Goal: Check status: Check status

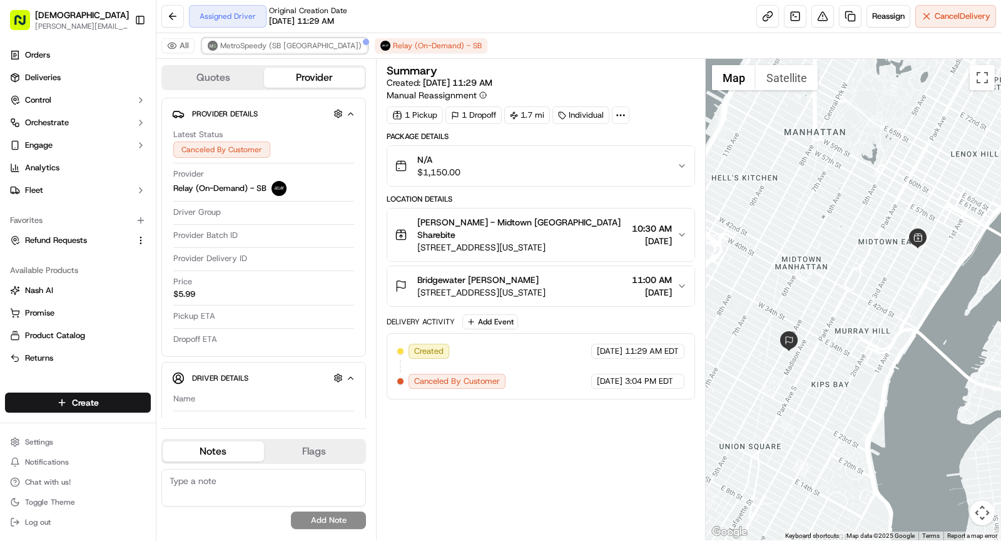
click at [273, 47] on span "MetroSpeedy (SB [GEOGRAPHIC_DATA])" at bounding box center [290, 46] width 141 height 10
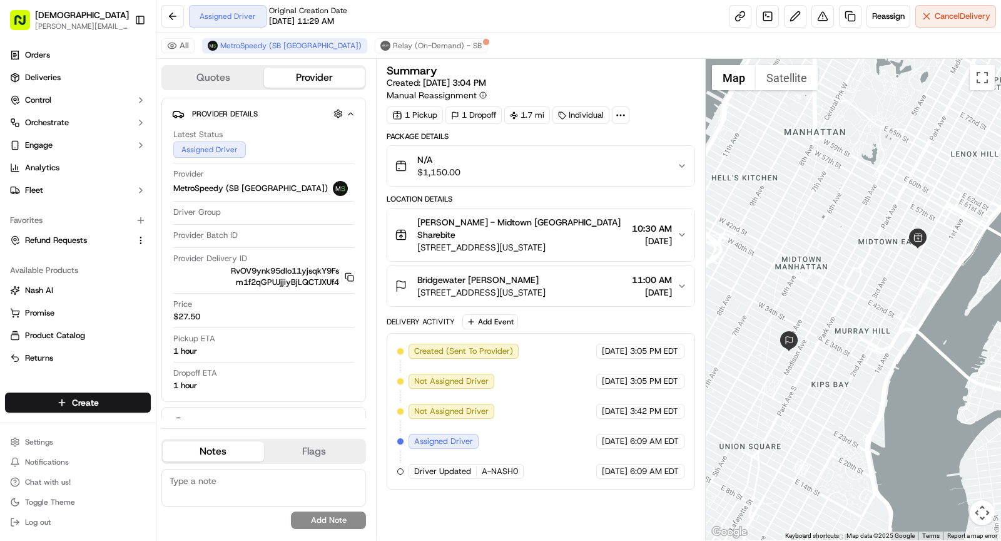
click at [554, 223] on span "[PERSON_NAME] - Midtown [GEOGRAPHIC_DATA] Sharebite" at bounding box center [522, 228] width 210 height 25
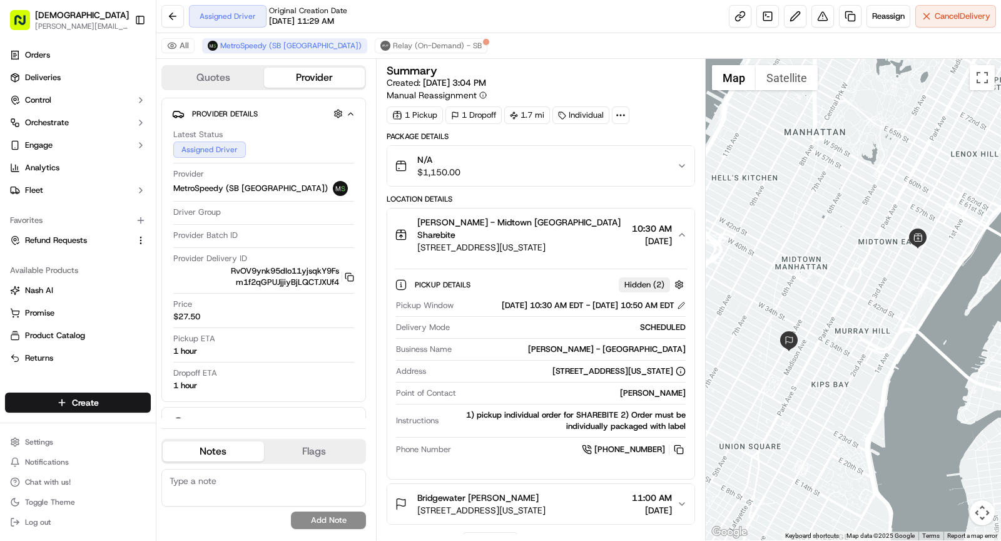
click at [544, 156] on div "N/A $1,150.00" at bounding box center [536, 165] width 282 height 25
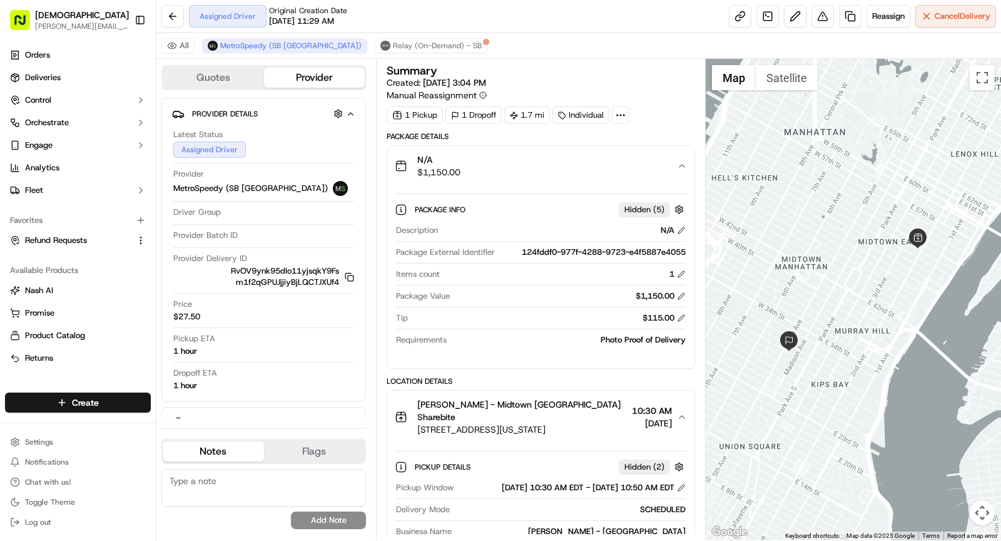
click at [537, 157] on div "N/A $1,150.00" at bounding box center [536, 165] width 282 height 25
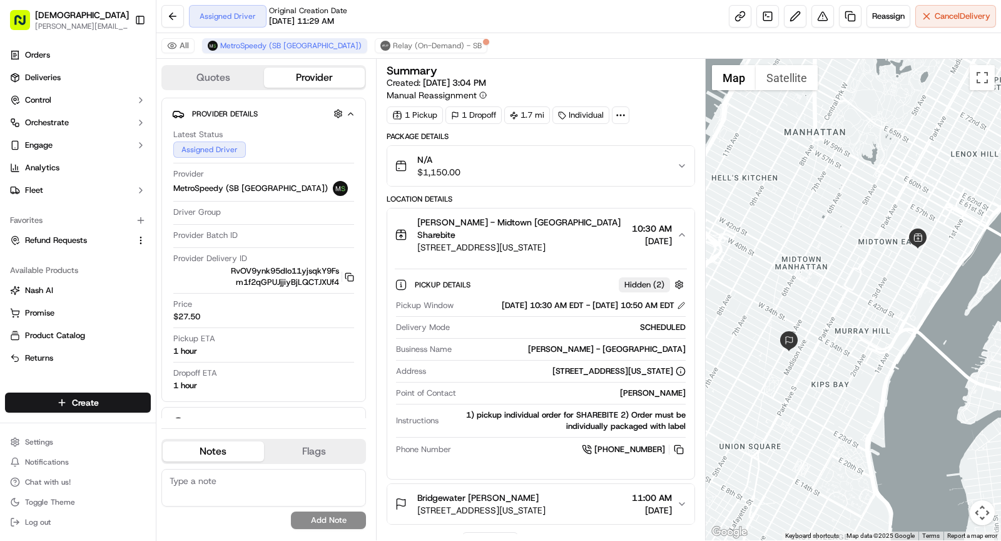
click at [537, 158] on div "N/A $1,150.00" at bounding box center [536, 165] width 282 height 25
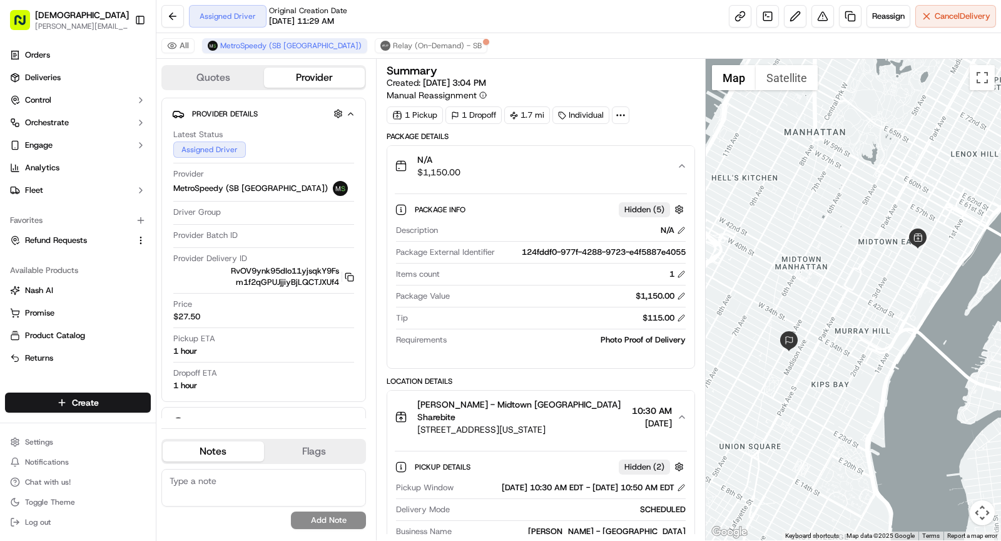
click at [617, 116] on icon at bounding box center [620, 114] width 11 height 11
drag, startPoint x: 570, startPoint y: 143, endPoint x: 641, endPoint y: 145, distance: 71.3
click at [641, 145] on div "External ID BRI09142536168-29152-1938631" at bounding box center [615, 143] width 185 height 11
copy span "BRI09142536168"
click at [583, 83] on div "Summary Created: [DATE] 3:04 PM Manual Reassignment" at bounding box center [541, 83] width 308 height 36
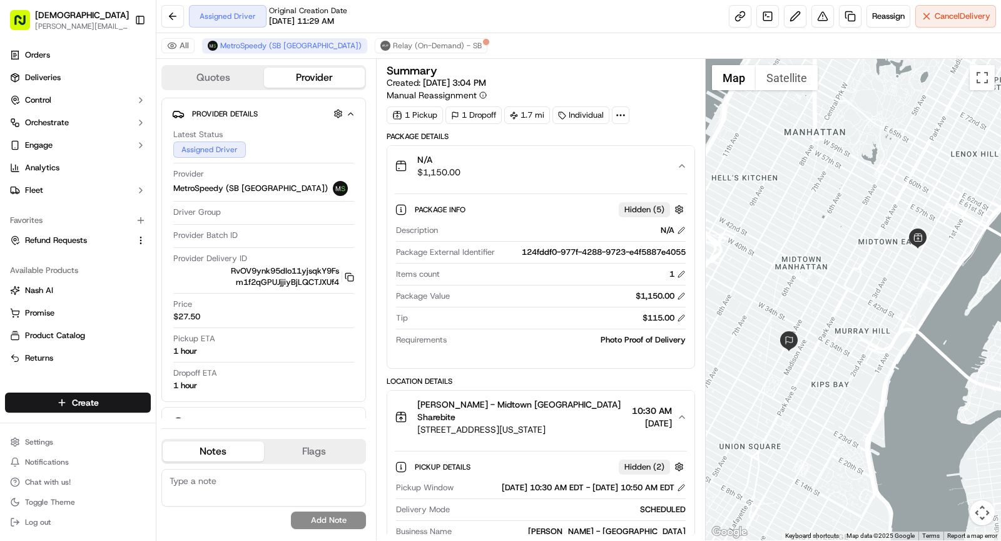
click at [525, 163] on div "N/A $1,150.00" at bounding box center [536, 165] width 282 height 25
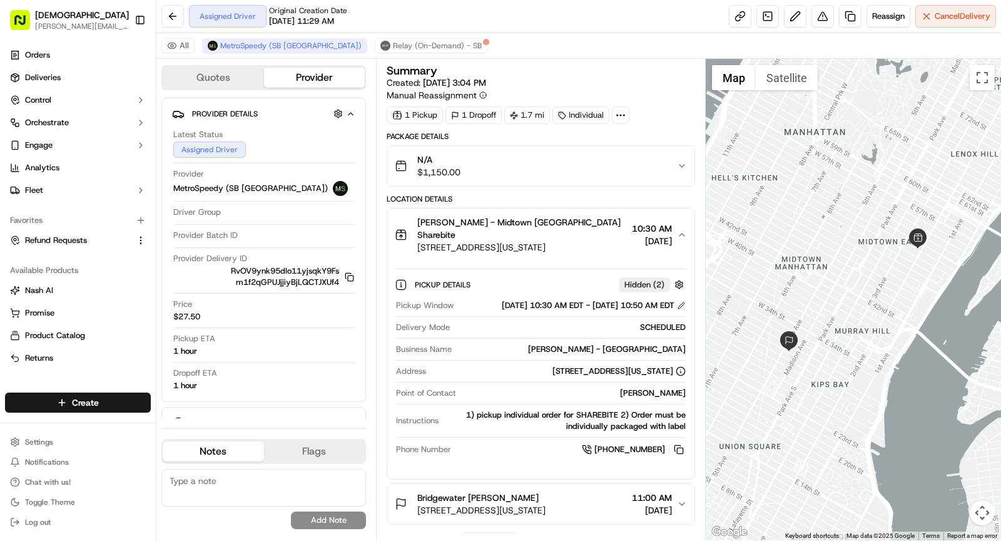
click at [522, 216] on span "[PERSON_NAME] - Midtown [GEOGRAPHIC_DATA] Sharebite" at bounding box center [522, 228] width 210 height 25
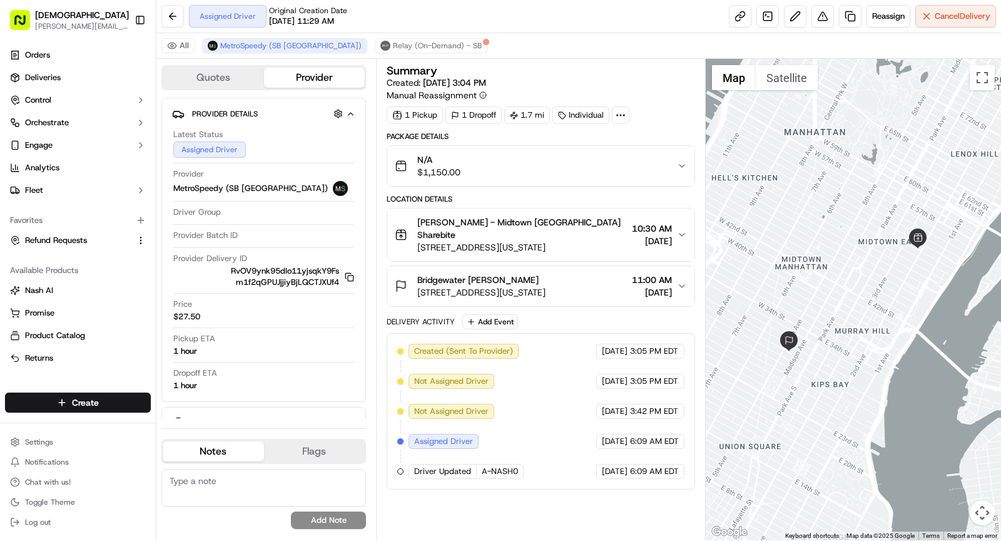
click at [590, 208] on button "[PERSON_NAME] - [GEOGRAPHIC_DATA] Sharebite [STREET_ADDRESS][US_STATE] 10:30 AM…" at bounding box center [540, 234] width 307 height 53
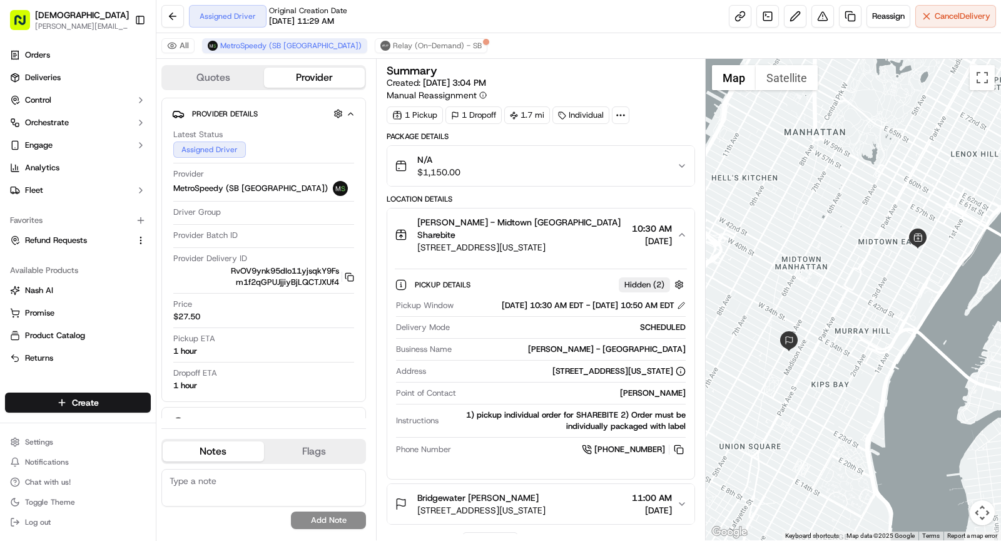
click at [594, 343] on div "[PERSON_NAME] - [GEOGRAPHIC_DATA]" at bounding box center [571, 348] width 229 height 11
click at [612, 117] on div at bounding box center [621, 115] width 18 height 18
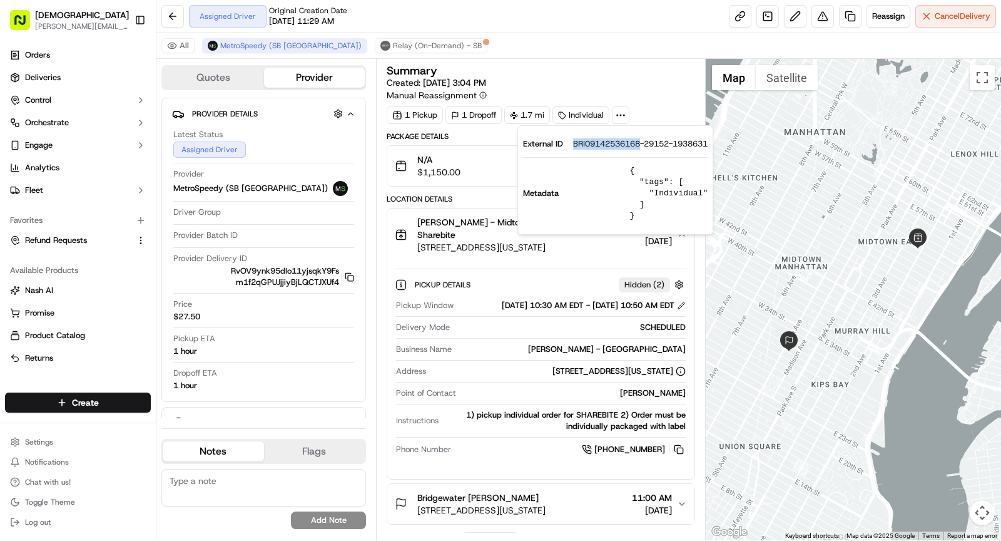
drag, startPoint x: 569, startPoint y: 145, endPoint x: 642, endPoint y: 145, distance: 73.2
click at [642, 145] on div "External ID BRI09142536168-29152-1938631" at bounding box center [615, 143] width 185 height 11
copy span "BRI09142536168"
click at [453, 241] on span "[STREET_ADDRESS][US_STATE]" at bounding box center [522, 247] width 210 height 13
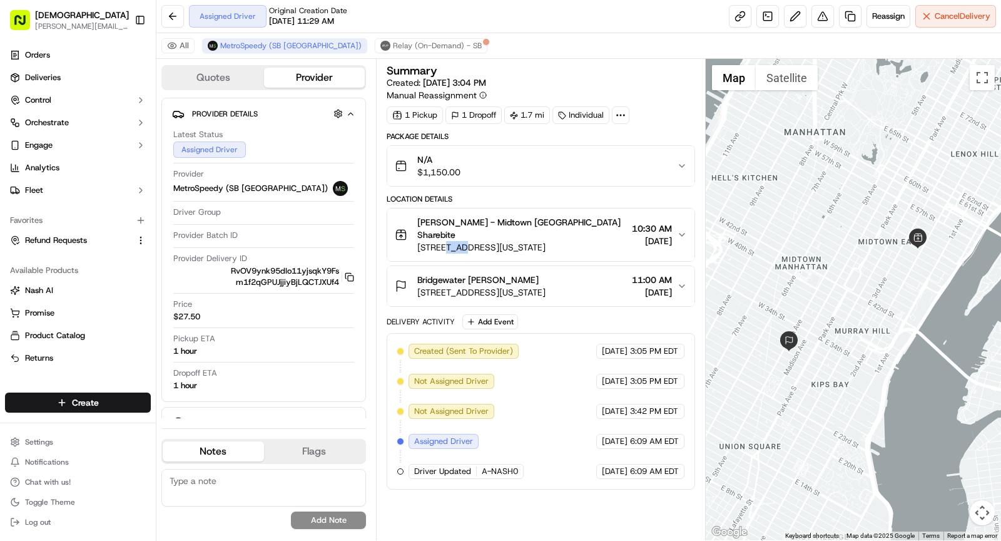
click at [453, 241] on span "[STREET_ADDRESS][US_STATE]" at bounding box center [522, 247] width 210 height 13
click at [567, 241] on span "[STREET_ADDRESS][US_STATE]" at bounding box center [522, 247] width 210 height 13
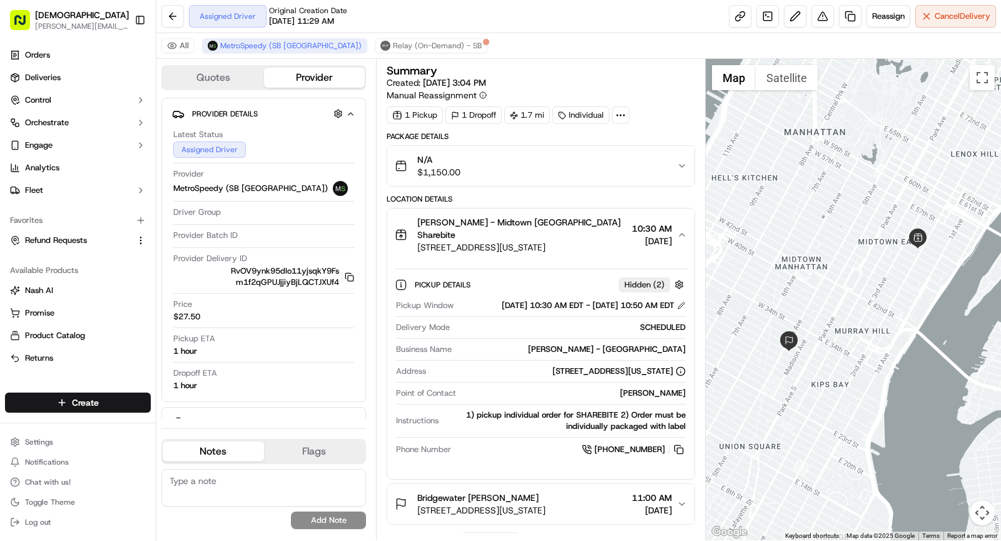
click at [609, 343] on div "[PERSON_NAME] - [GEOGRAPHIC_DATA]" at bounding box center [571, 348] width 229 height 11
copy div "[PERSON_NAME] - [GEOGRAPHIC_DATA]"
click at [500, 241] on span "[STREET_ADDRESS][US_STATE]" at bounding box center [522, 247] width 210 height 13
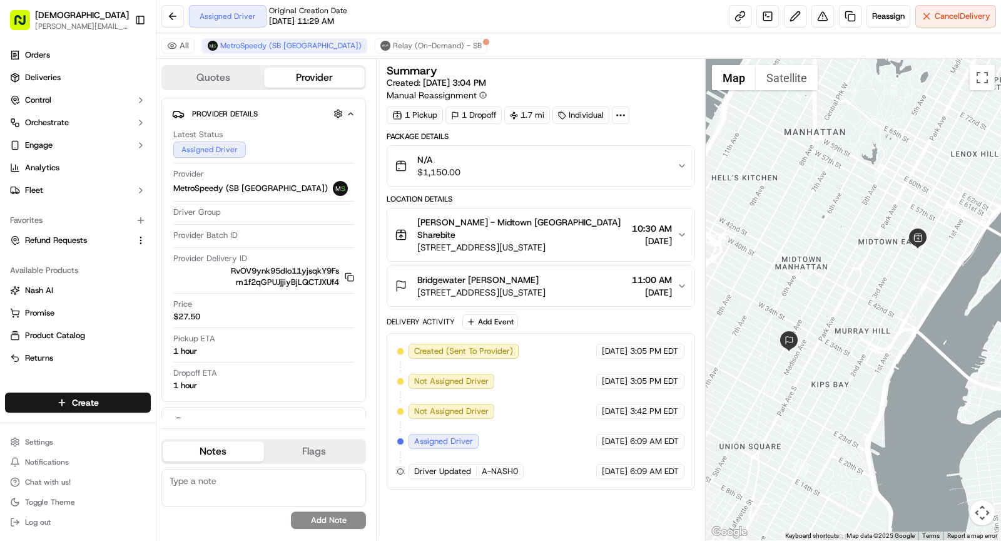
click at [546, 286] on span "[STREET_ADDRESS][US_STATE]" at bounding box center [481, 292] width 128 height 13
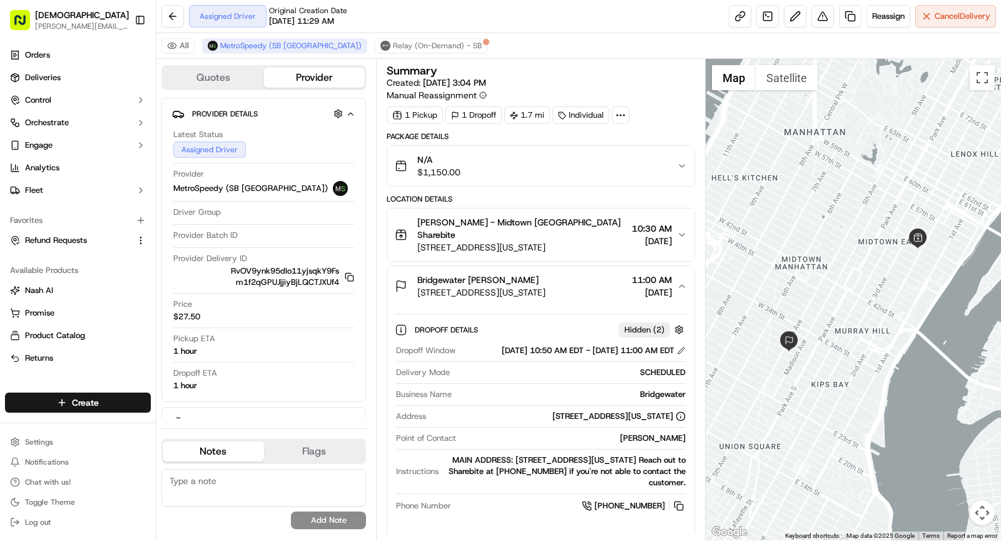
click at [653, 439] on div "[PERSON_NAME]" at bounding box center [573, 437] width 225 height 11
click at [653, 435] on div "[PERSON_NAME]" at bounding box center [573, 437] width 225 height 11
copy div "[PERSON_NAME]"
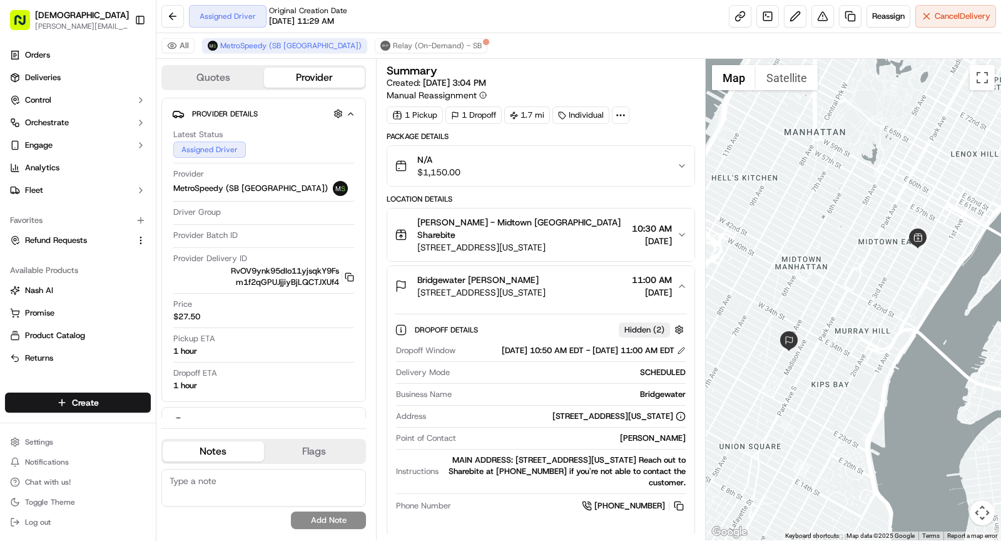
click at [546, 286] on span "[STREET_ADDRESS][US_STATE]" at bounding box center [481, 292] width 128 height 13
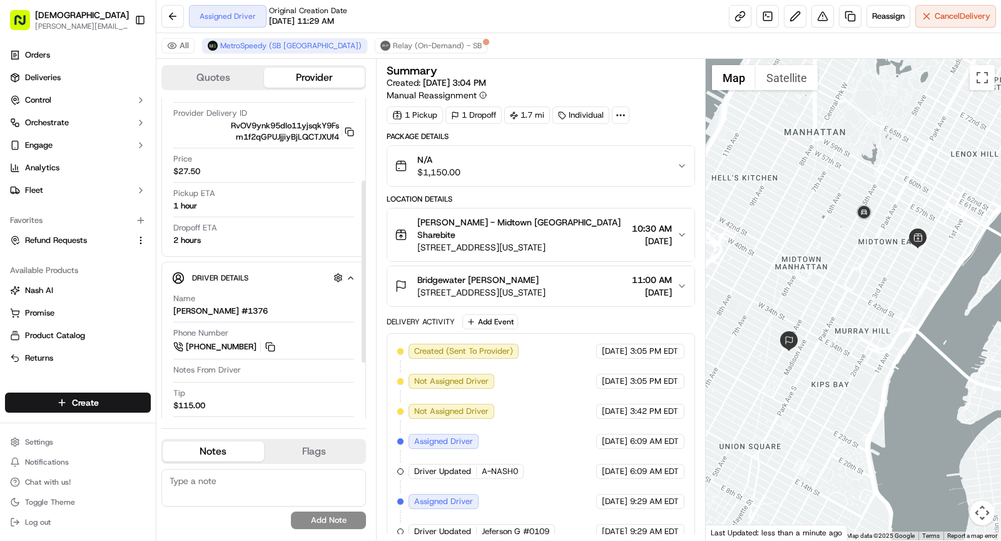
scroll to position [146, 0]
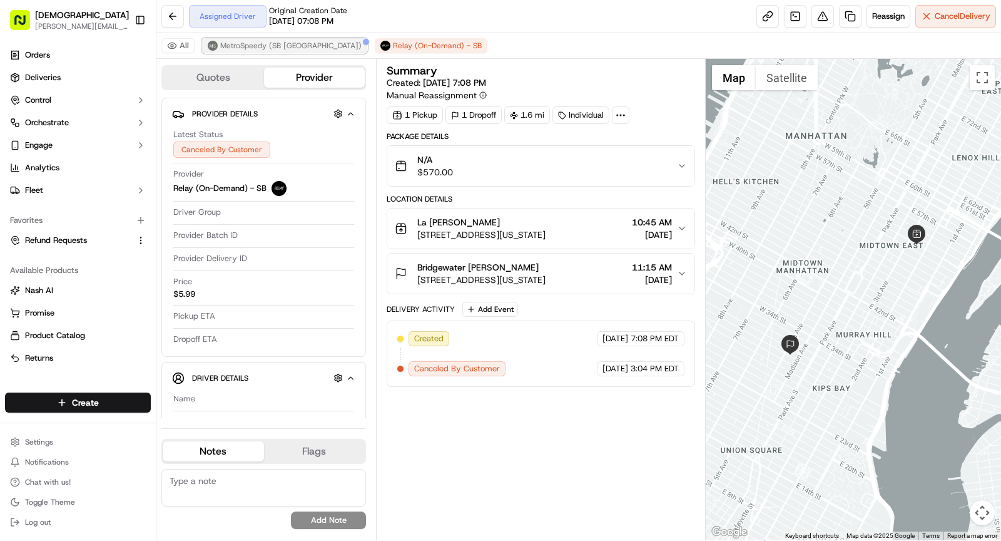
click at [278, 43] on span "MetroSpeedy (SB [GEOGRAPHIC_DATA])" at bounding box center [290, 46] width 141 height 10
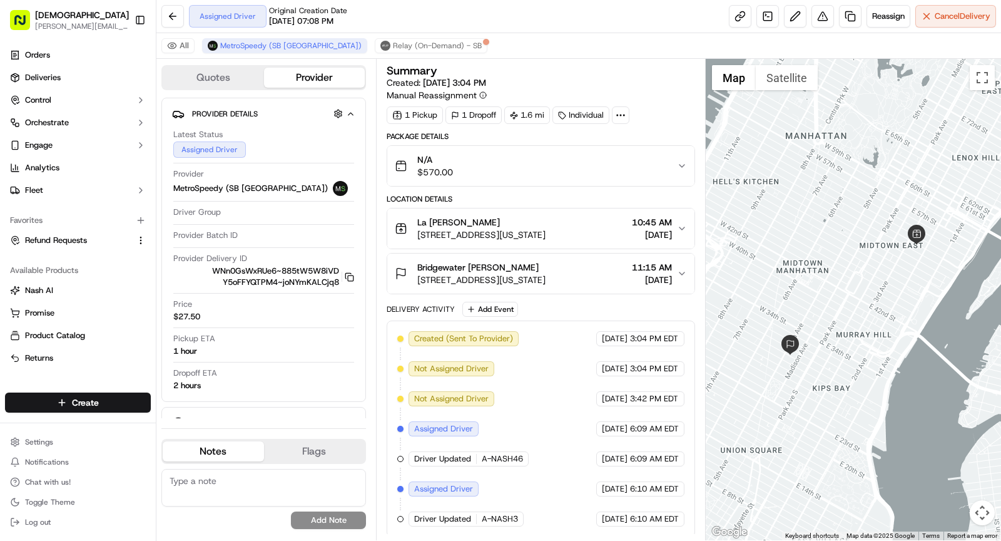
click at [470, 230] on span "226 E 53rd St, New York, NY 10022, USA" at bounding box center [481, 234] width 128 height 13
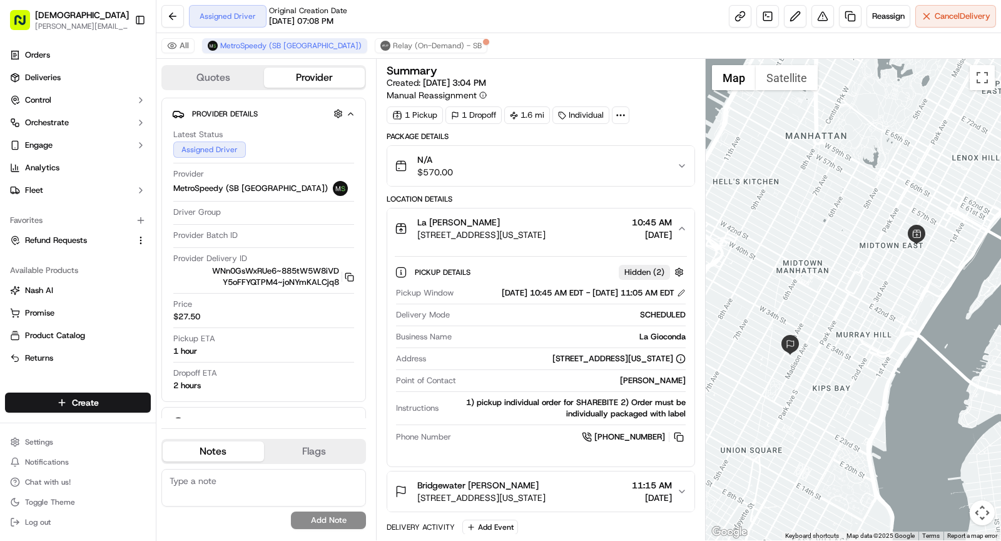
click at [471, 229] on span "226 E 53rd St, New York, NY 10022, USA" at bounding box center [481, 234] width 128 height 13
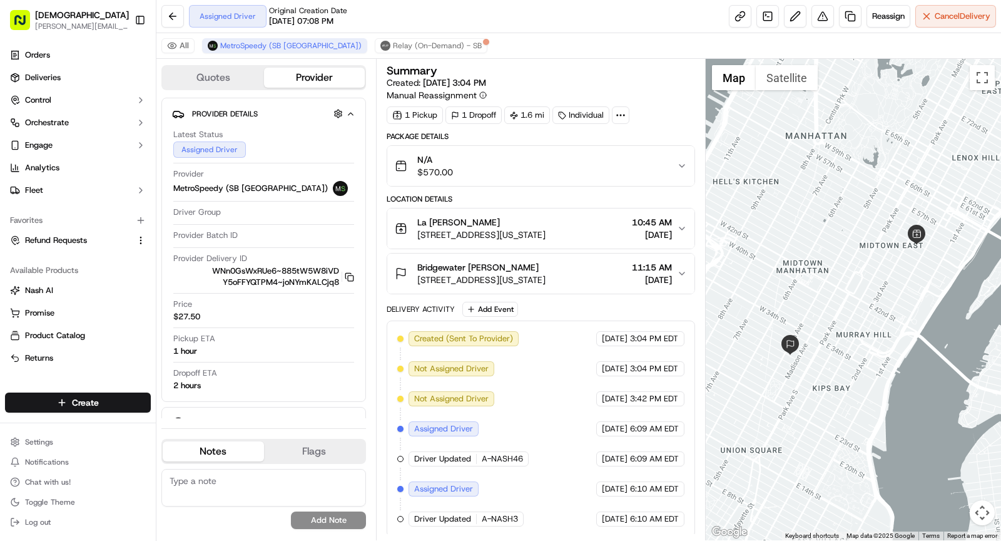
click at [498, 163] on div "N/A $570.00" at bounding box center [536, 165] width 282 height 25
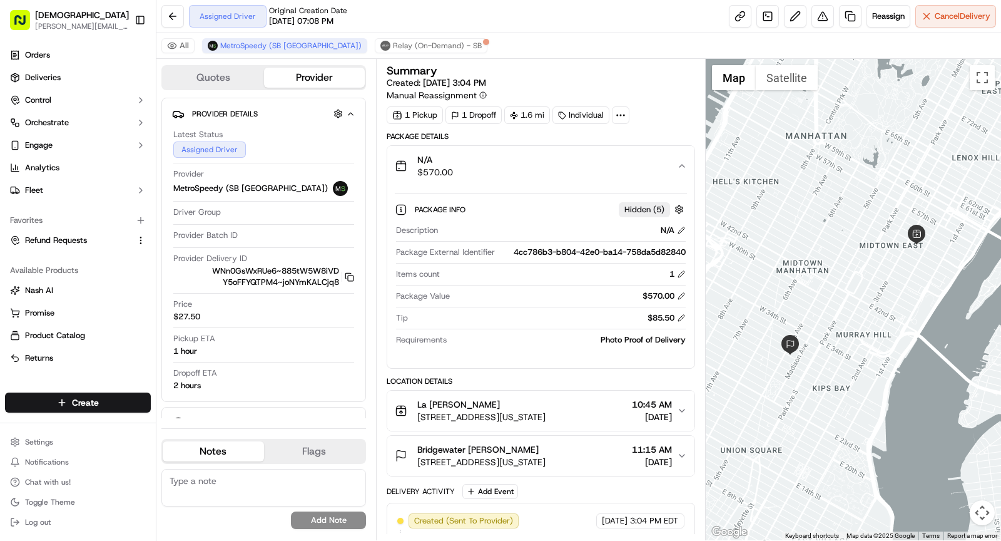
click at [617, 114] on icon at bounding box center [620, 114] width 11 height 11
drag, startPoint x: 573, startPoint y: 143, endPoint x: 643, endPoint y: 148, distance: 70.2
click at [643, 148] on div "External ID BRI09142537850-7651-1938898" at bounding box center [616, 143] width 180 height 11
copy span "BRI0914253785"
click at [460, 168] on div "N/A $570.00" at bounding box center [536, 165] width 282 height 25
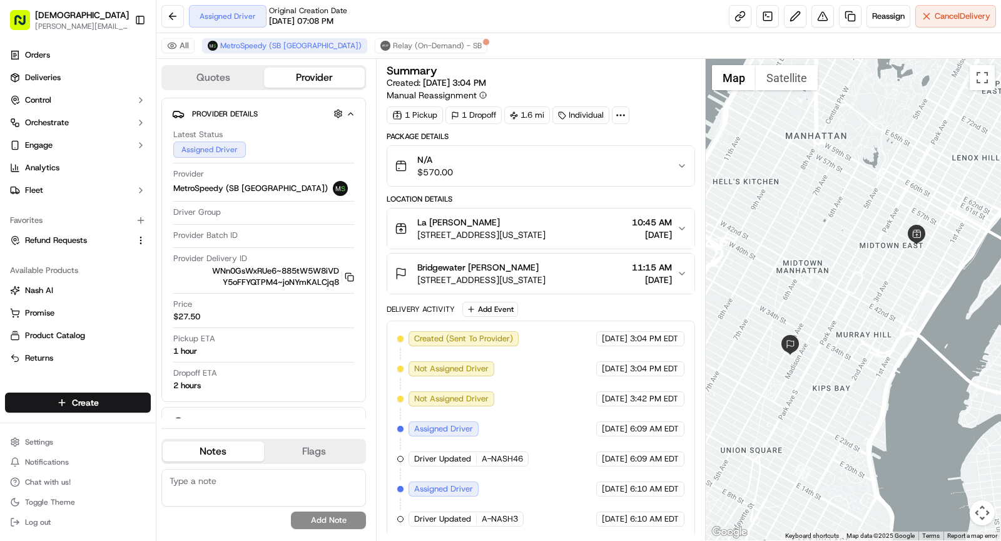
click at [615, 115] on icon at bounding box center [620, 114] width 11 height 11
drag, startPoint x: 569, startPoint y: 143, endPoint x: 644, endPoint y: 143, distance: 75.1
click at [644, 143] on div "External ID BRI09142537850-7651-1938898" at bounding box center [616, 143] width 180 height 11
copy div "BRI09142537850"
click at [482, 221] on span "La Gioconda Denis Sharebite" at bounding box center [458, 222] width 83 height 13
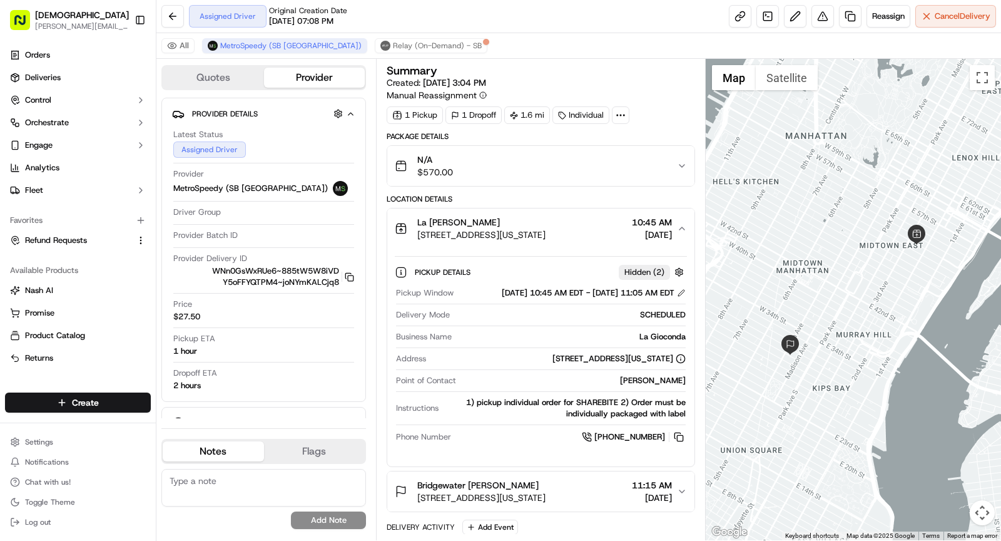
click at [648, 342] on div "La Gioconda" at bounding box center [571, 336] width 229 height 11
copy div "La Gioconda"
click at [538, 216] on div "La Gioconda Denis Sharebite" at bounding box center [481, 222] width 128 height 13
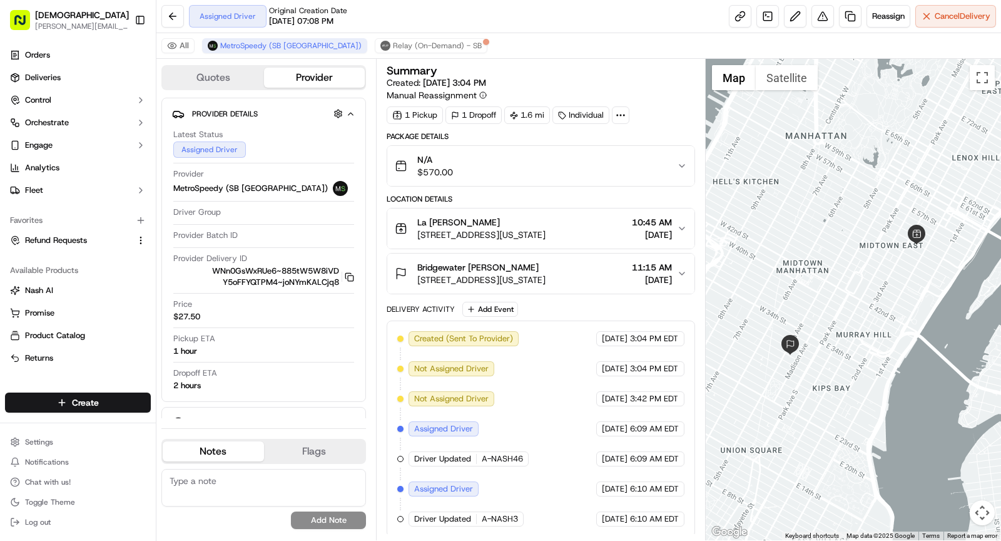
click at [546, 279] on span "[STREET_ADDRESS][US_STATE]" at bounding box center [481, 279] width 128 height 13
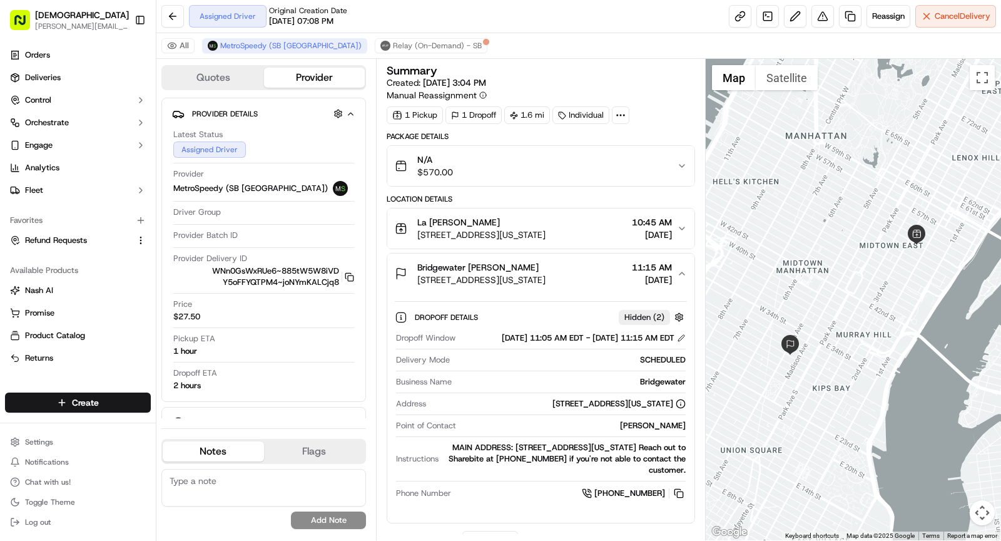
click at [654, 431] on div "[PERSON_NAME]" at bounding box center [573, 425] width 225 height 11
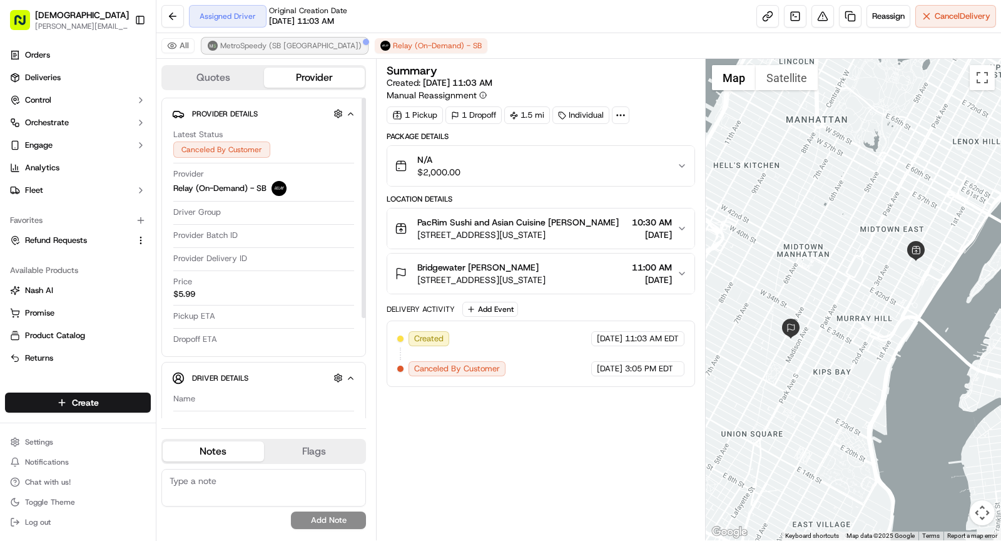
click at [271, 48] on span "MetroSpeedy (SB [GEOGRAPHIC_DATA])" at bounding box center [290, 46] width 141 height 10
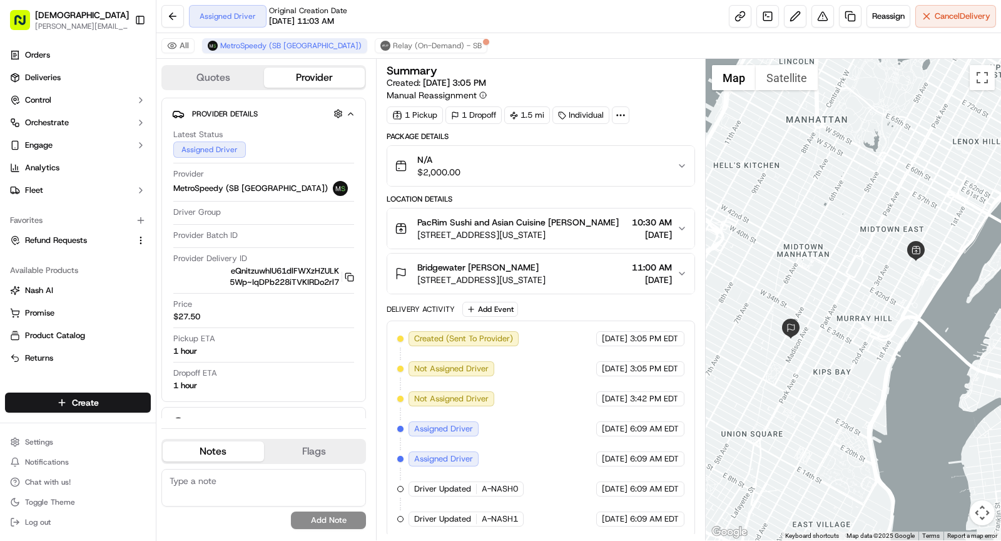
click at [533, 235] on span "308 E 49th St, New York, NY 10017, USA" at bounding box center [517, 234] width 201 height 13
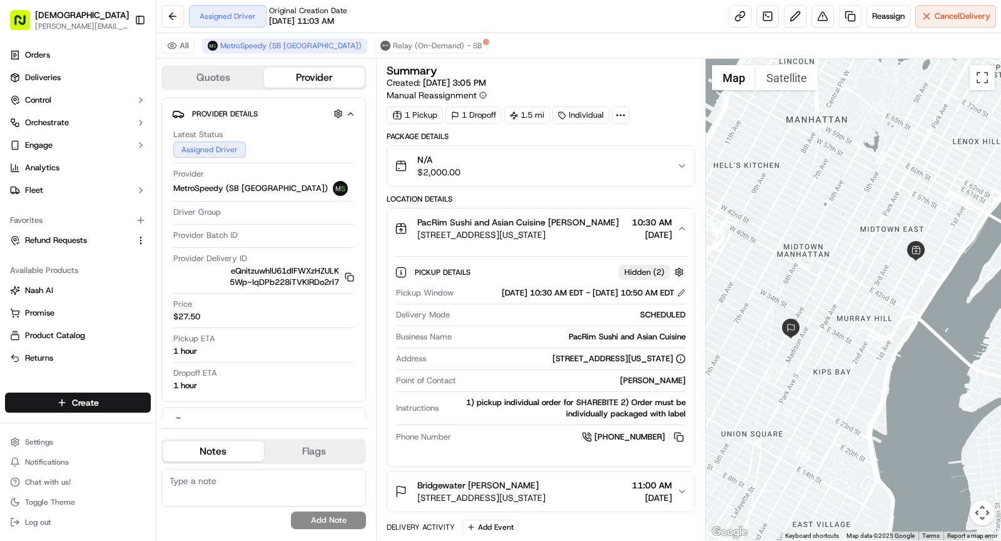
click at [533, 234] on span "308 E 49th St, New York, NY 10017, USA" at bounding box center [517, 234] width 201 height 13
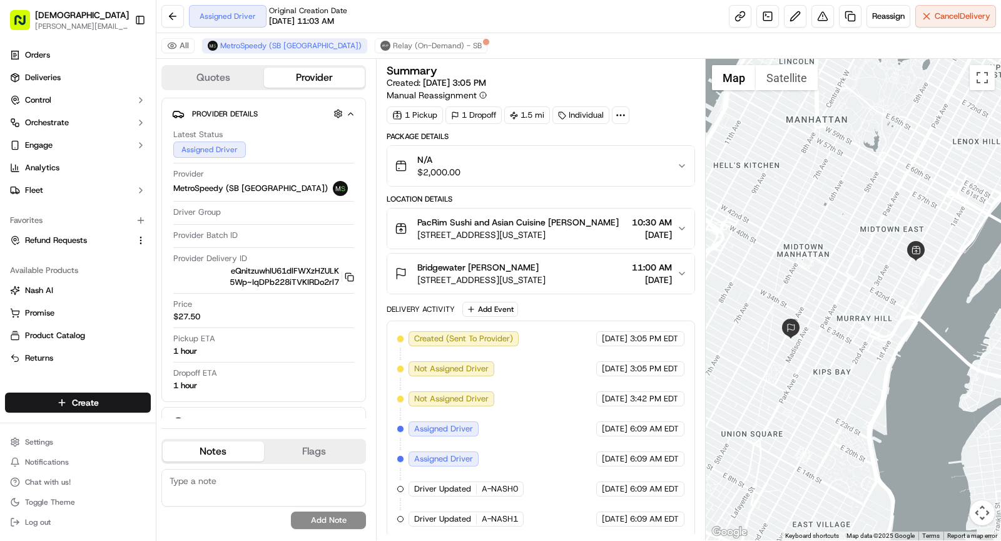
click at [532, 233] on span "308 E 49th St, New York, NY 10017, USA" at bounding box center [517, 234] width 201 height 13
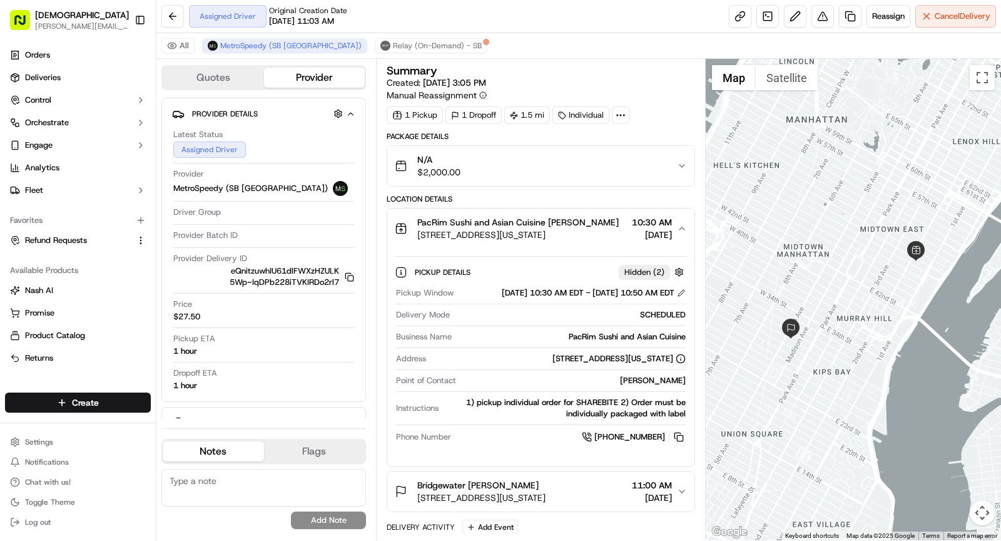
click at [532, 233] on span "308 E 49th St, New York, NY 10017, USA" at bounding box center [517, 234] width 201 height 13
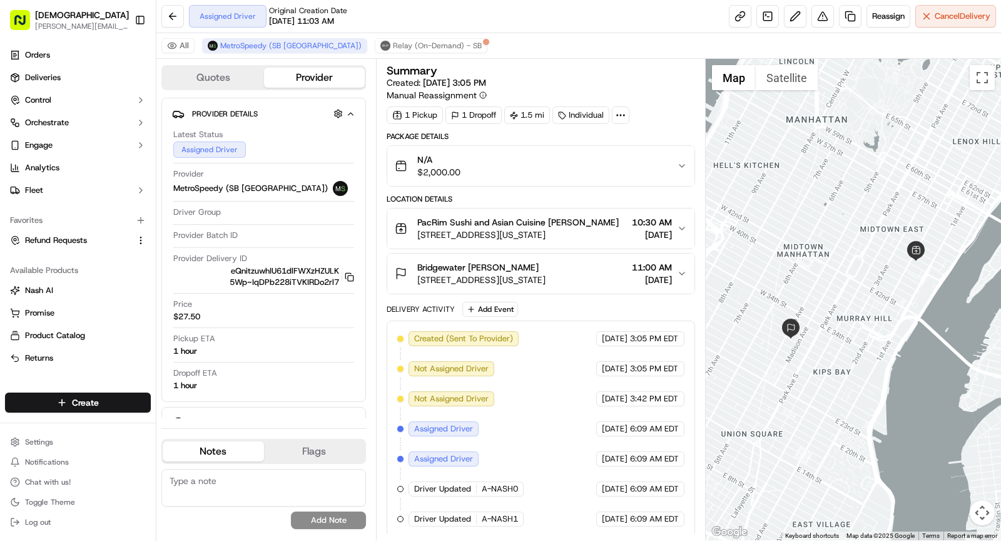
click at [539, 163] on div "N/A $2,000.00" at bounding box center [536, 165] width 282 height 25
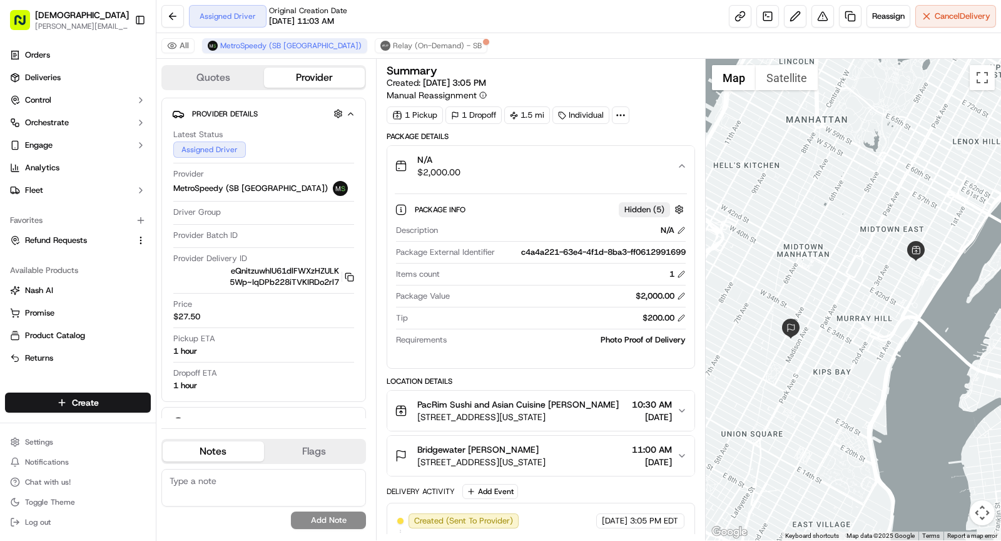
click at [619, 111] on icon at bounding box center [620, 114] width 11 height 11
drag, startPoint x: 572, startPoint y: 145, endPoint x: 640, endPoint y: 143, distance: 68.2
click at [640, 143] on div "External ID BRI09142595471-19345-1938629" at bounding box center [615, 143] width 185 height 11
copy span "BRI09142595471"
click at [467, 166] on div "N/A $2,000.00" at bounding box center [536, 165] width 282 height 25
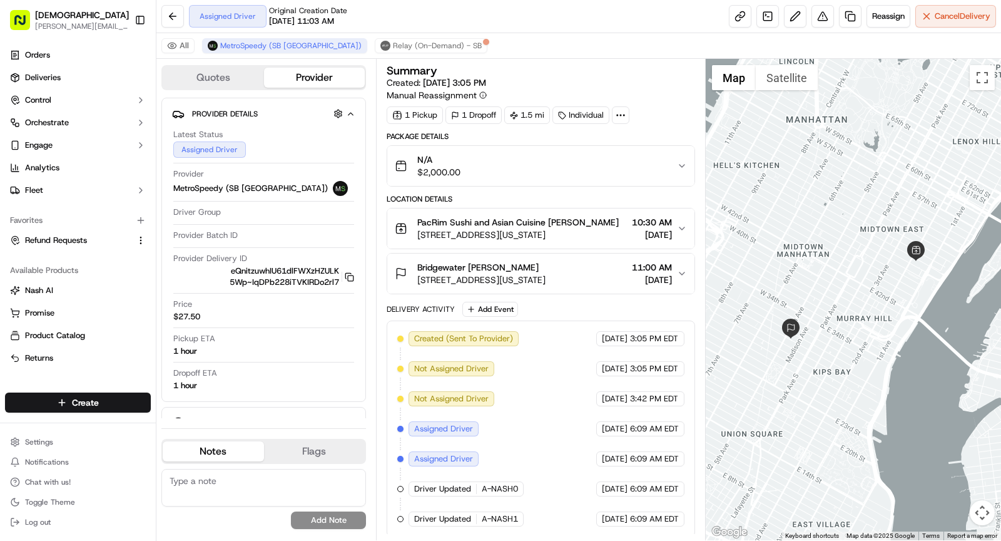
click at [470, 166] on div "N/A $2,000.00" at bounding box center [536, 165] width 282 height 25
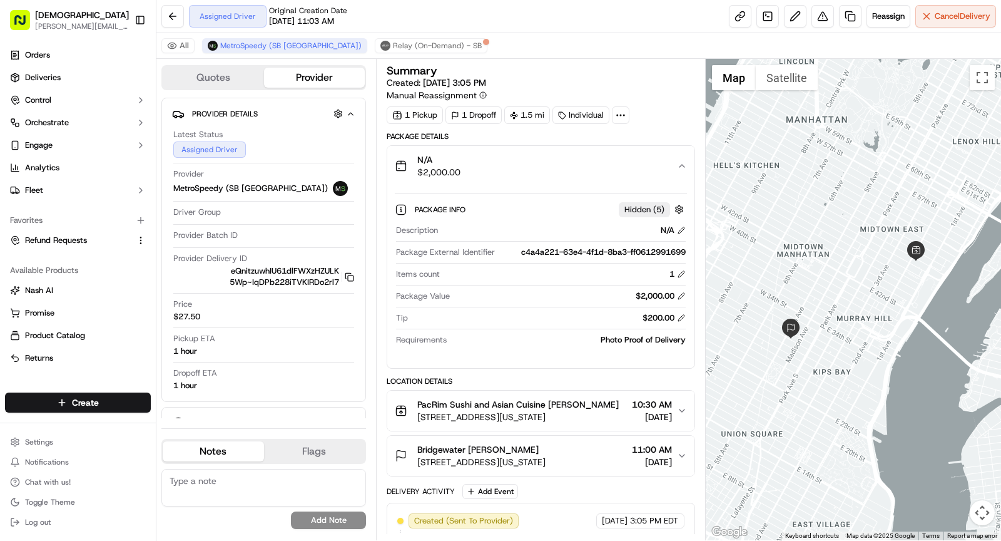
click at [508, 164] on div "N/A $2,000.00" at bounding box center [536, 165] width 282 height 25
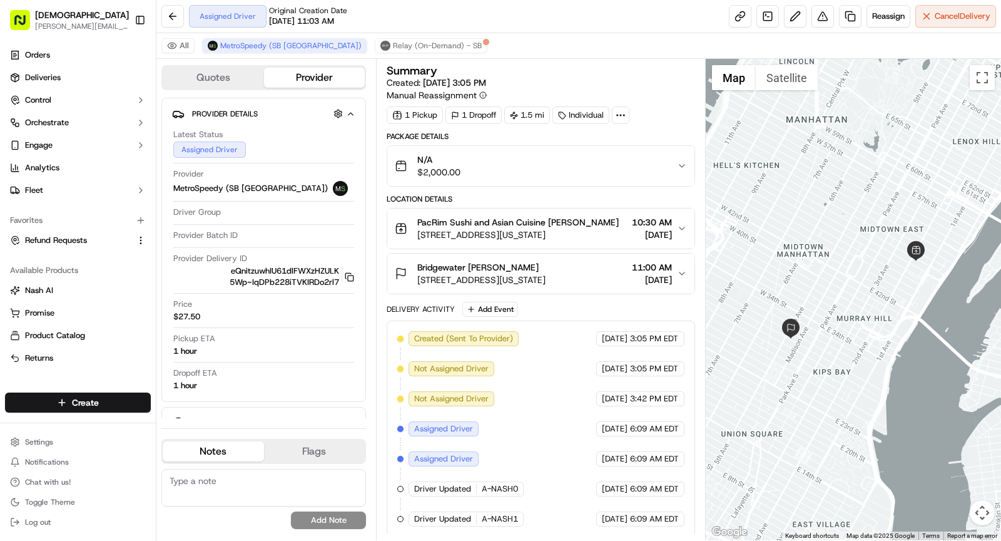
click at [508, 164] on div "N/A $2,000.00" at bounding box center [536, 165] width 282 height 25
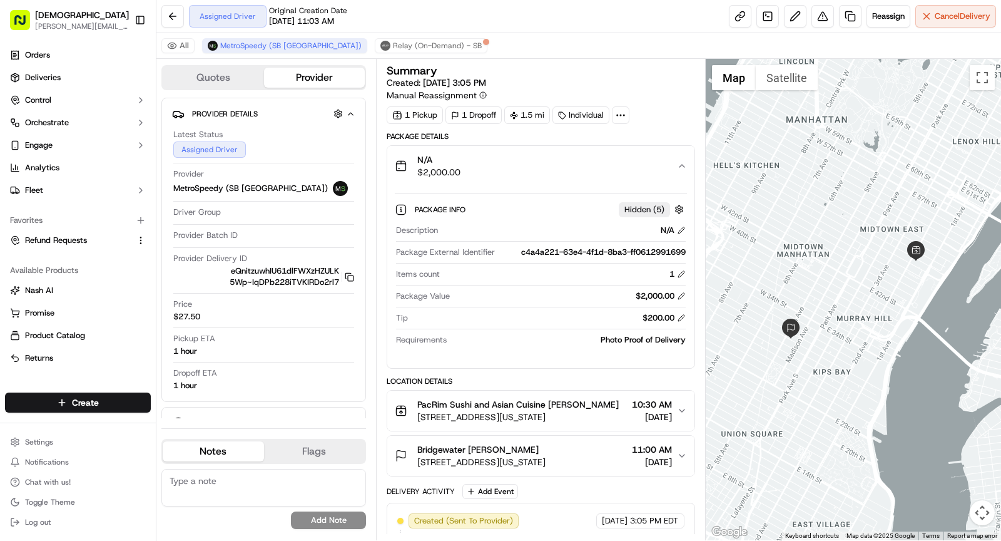
click at [631, 73] on div "Summary" at bounding box center [541, 70] width 308 height 11
click at [543, 172] on div "N/A $2,000.00" at bounding box center [536, 165] width 282 height 25
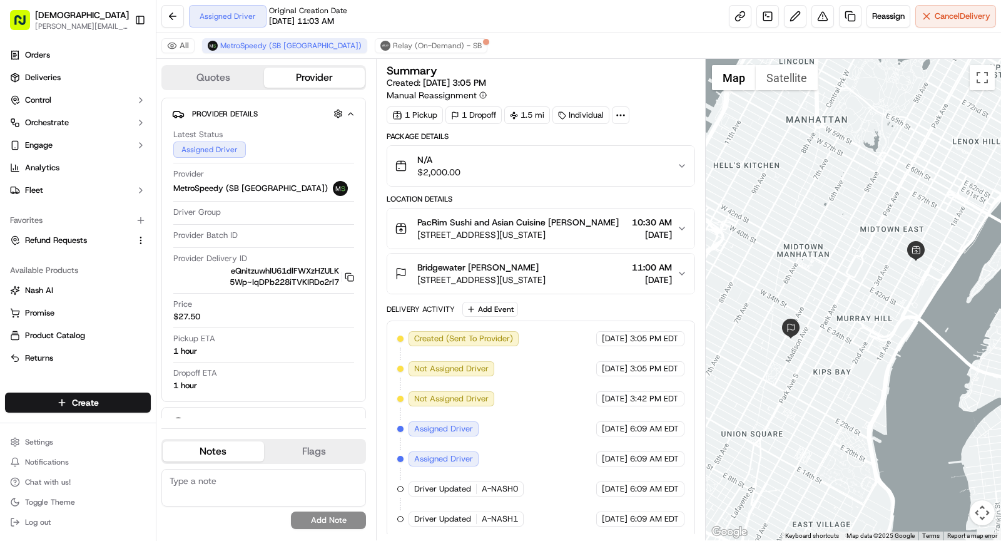
click at [620, 114] on circle at bounding box center [620, 114] width 1 height 1
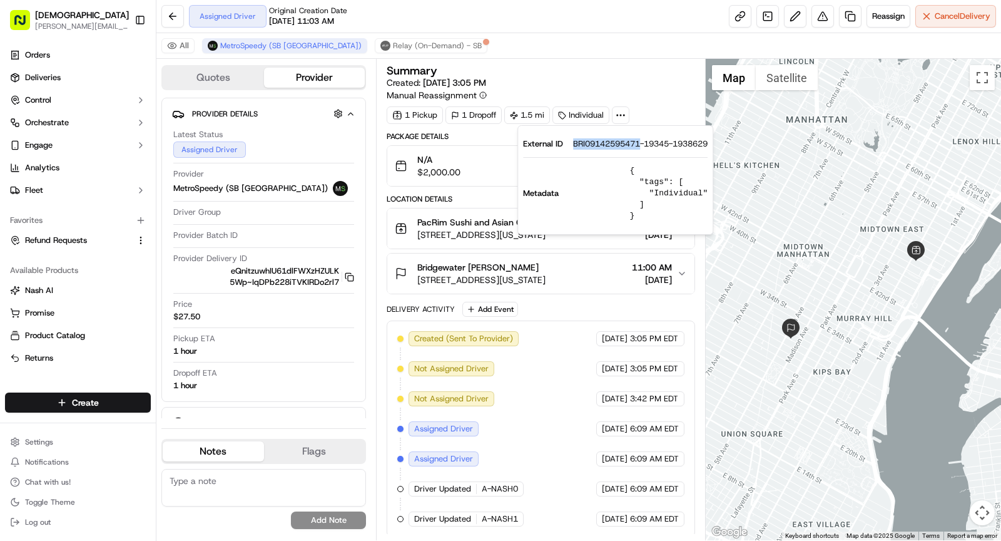
drag, startPoint x: 571, startPoint y: 142, endPoint x: 641, endPoint y: 148, distance: 71.0
click at [641, 148] on div "External ID BRI09142595471-19345-1938629" at bounding box center [615, 143] width 185 height 11
copy span "BRI09142595471"
click at [582, 68] on div "Summary" at bounding box center [541, 70] width 308 height 11
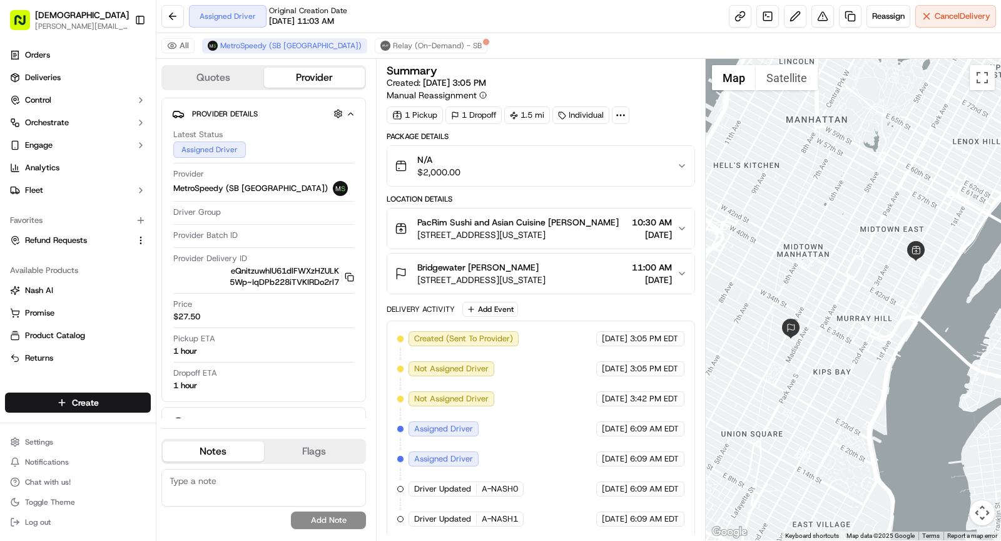
click at [522, 174] on div "N/A $2,000.00" at bounding box center [536, 165] width 282 height 25
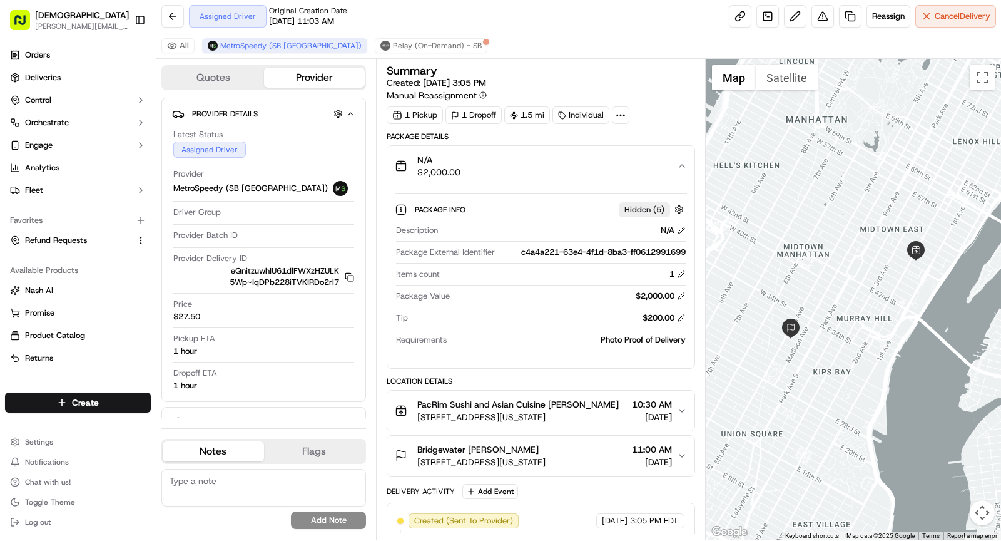
click at [522, 174] on div "N/A $2,000.00" at bounding box center [536, 165] width 282 height 25
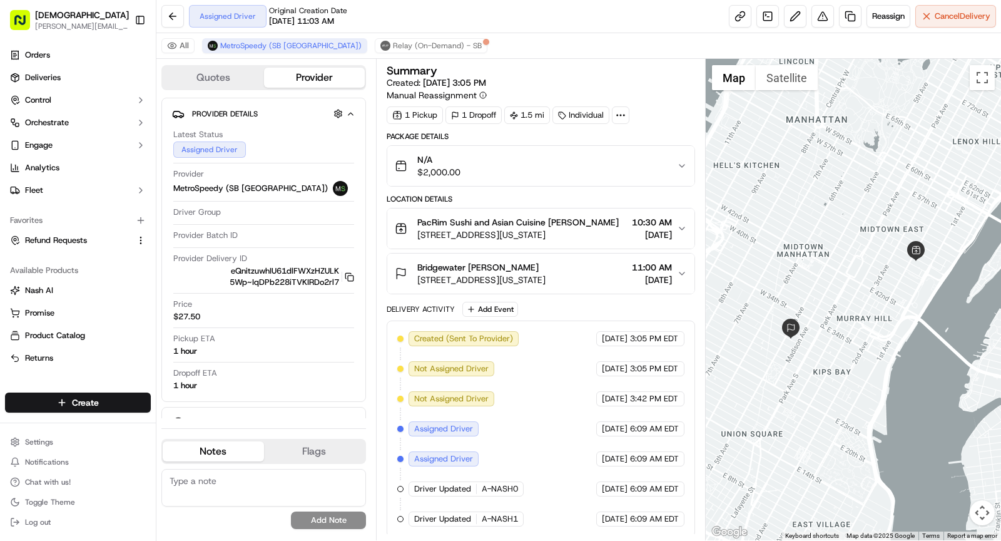
click at [617, 114] on icon at bounding box center [620, 114] width 11 height 11
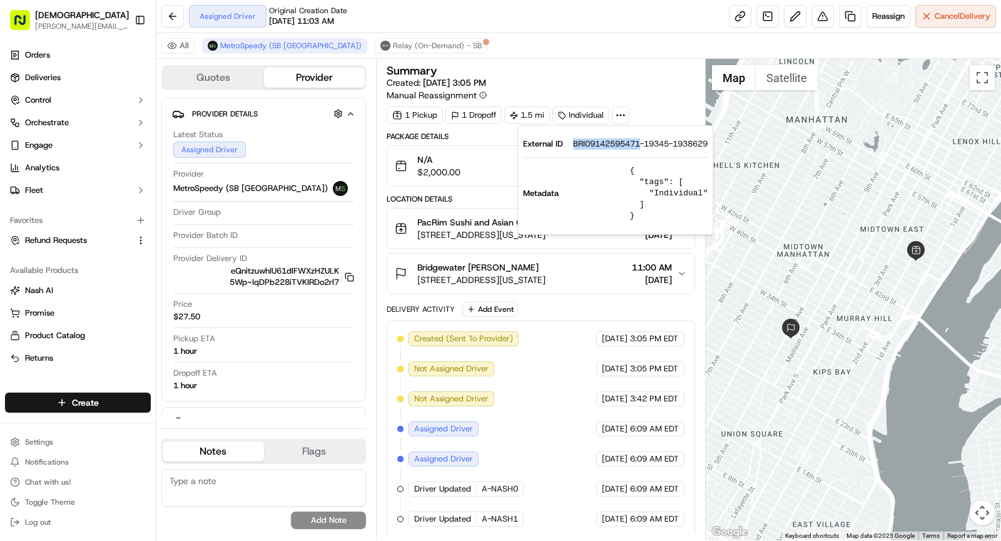
drag, startPoint x: 572, startPoint y: 142, endPoint x: 641, endPoint y: 145, distance: 68.9
click at [641, 145] on span "BRI09142595471-19345-1938629" at bounding box center [640, 143] width 135 height 11
copy span "BRI09142595471"
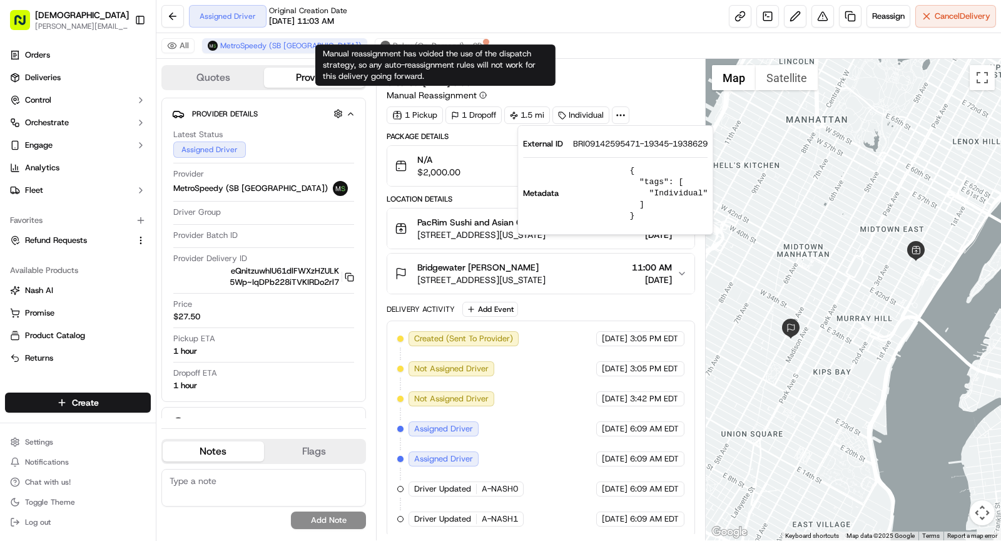
click at [469, 153] on div "N/A $2,000.00" at bounding box center [536, 165] width 282 height 25
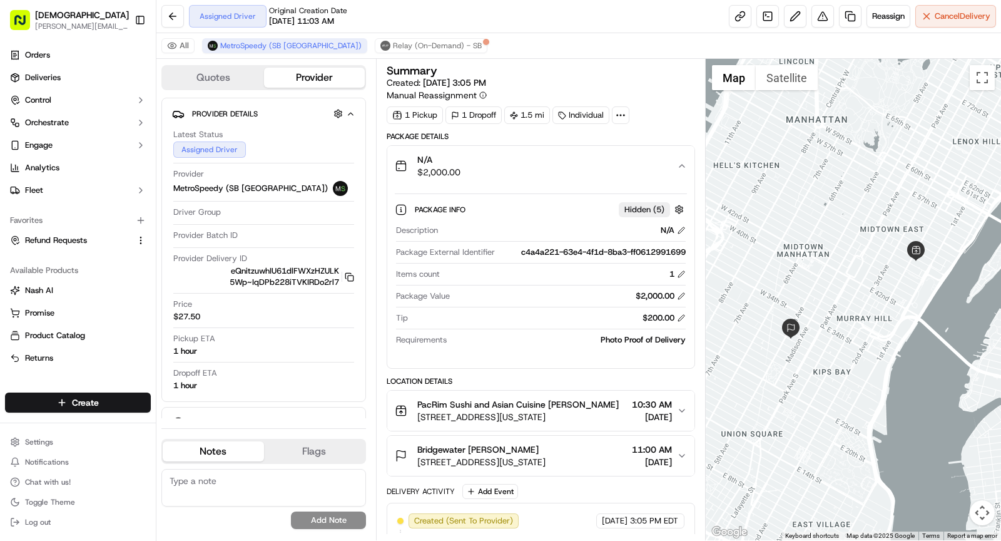
click at [493, 161] on div "N/A $2,000.00" at bounding box center [536, 165] width 282 height 25
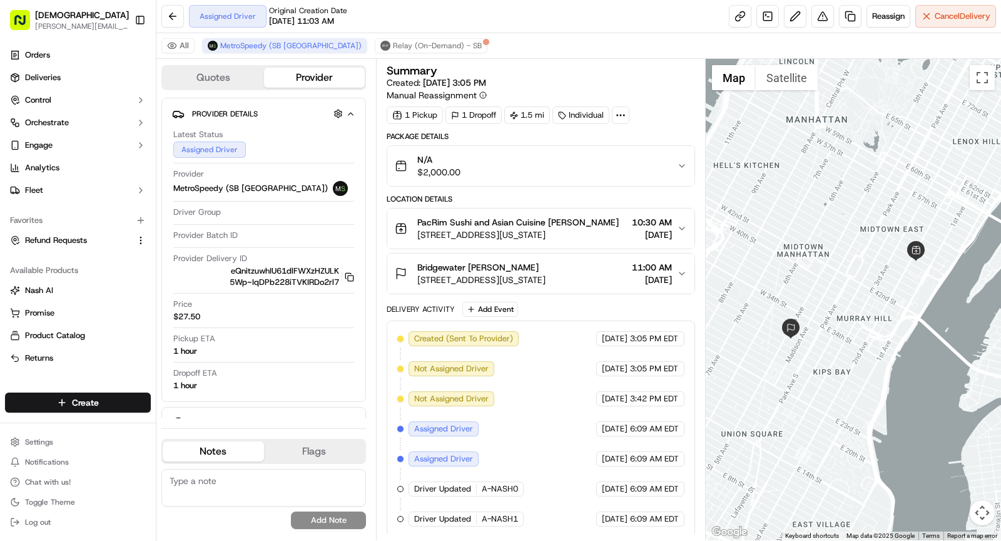
click at [615, 114] on icon at bounding box center [620, 114] width 11 height 11
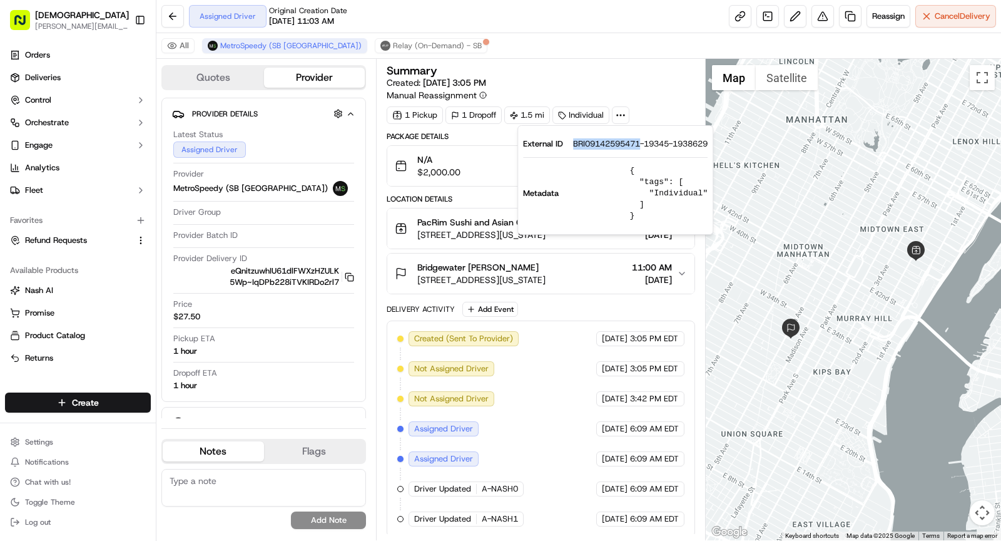
drag, startPoint x: 569, startPoint y: 145, endPoint x: 642, endPoint y: 143, distance: 73.2
click at [642, 143] on div "External ID BRI09142595471-19345-1938629" at bounding box center [615, 143] width 185 height 11
copy span "BRI09142595471"
click at [437, 229] on span "308 E 49th St, New York, NY 10017, USA" at bounding box center [517, 234] width 201 height 13
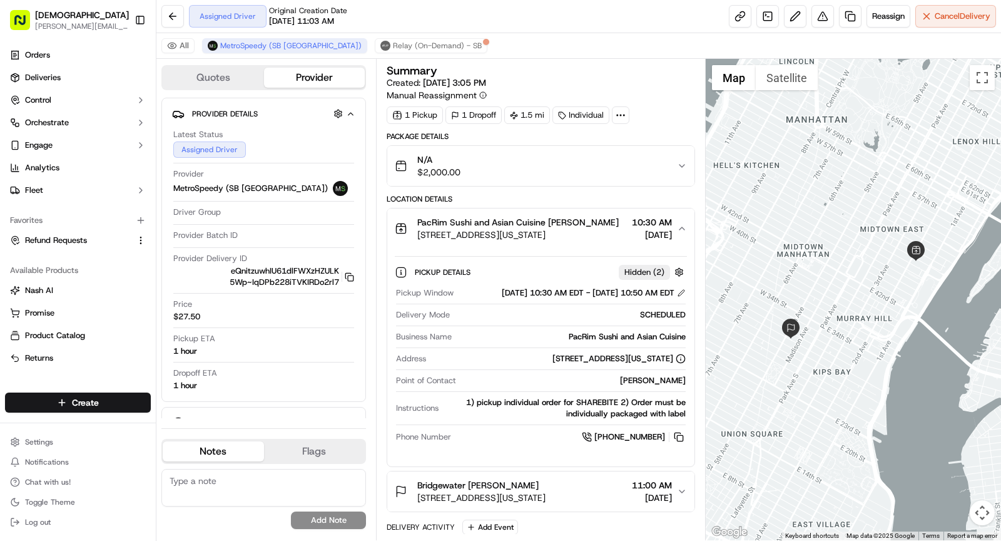
click at [655, 340] on div "PacRim Sushi and Asian Cuisine" at bounding box center [571, 336] width 229 height 11
copy div "PacRim Sushi and Asian Cuisine"
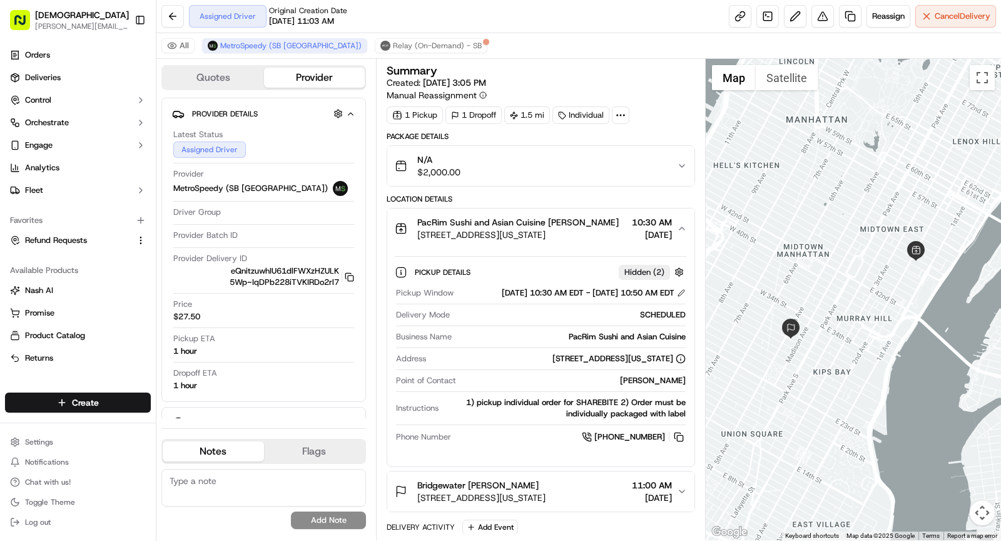
click at [520, 231] on span "308 E 49th St, New York, NY 10017, USA" at bounding box center [517, 234] width 201 height 13
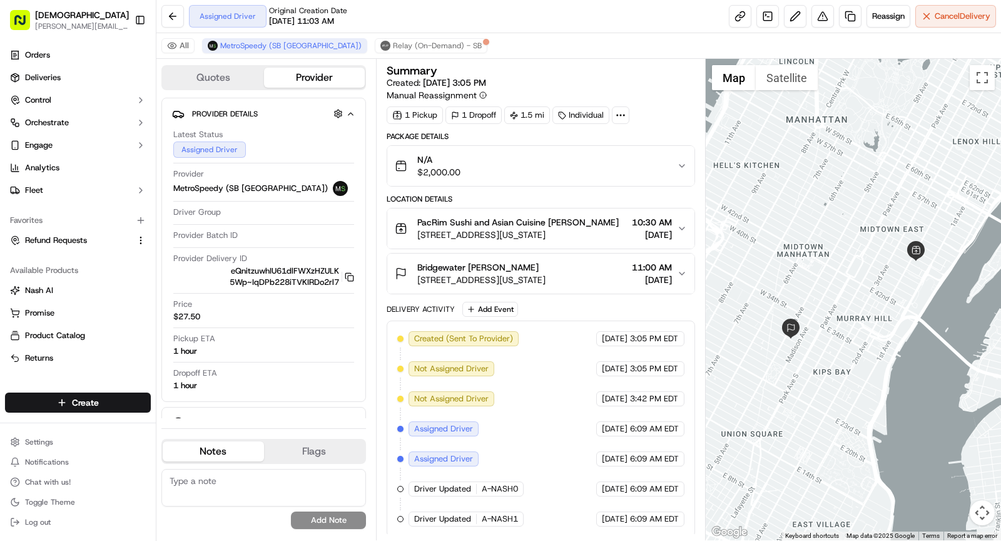
click at [551, 286] on button "Bridgewater [PERSON_NAME] [STREET_ADDRESS][US_STATE] 11:00 AM [DATE]" at bounding box center [540, 273] width 307 height 40
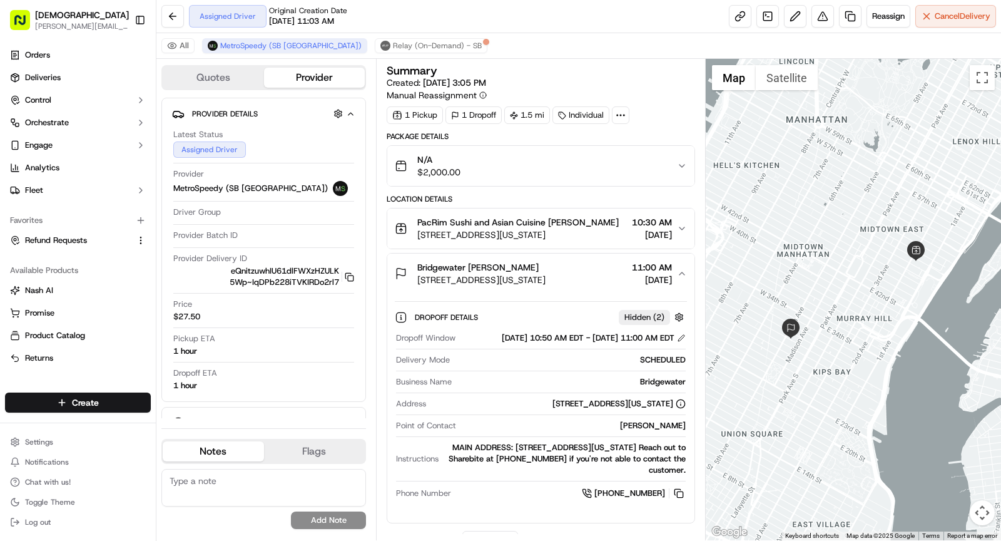
click at [659, 431] on div "[PERSON_NAME]" at bounding box center [573, 425] width 225 height 11
copy div "[PERSON_NAME]"
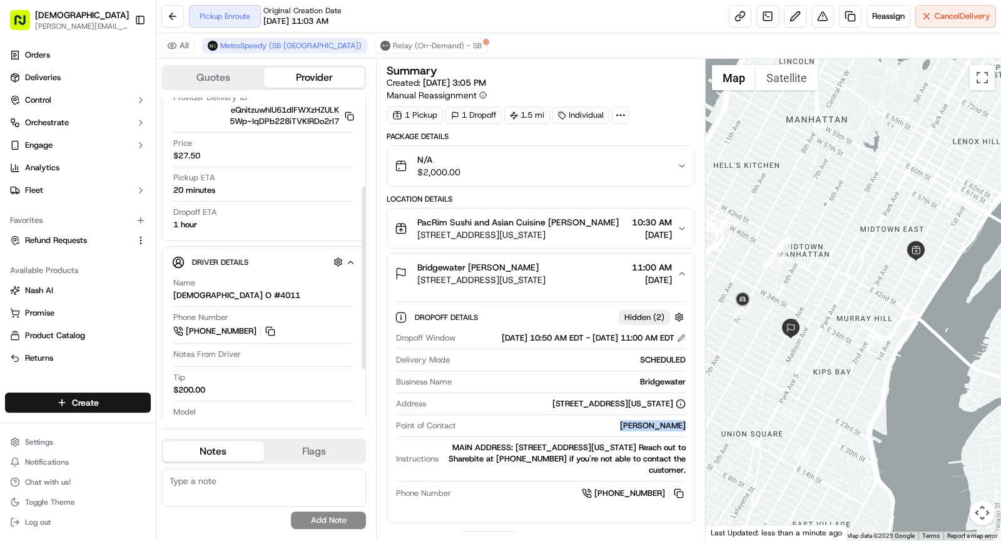
scroll to position [165, 0]
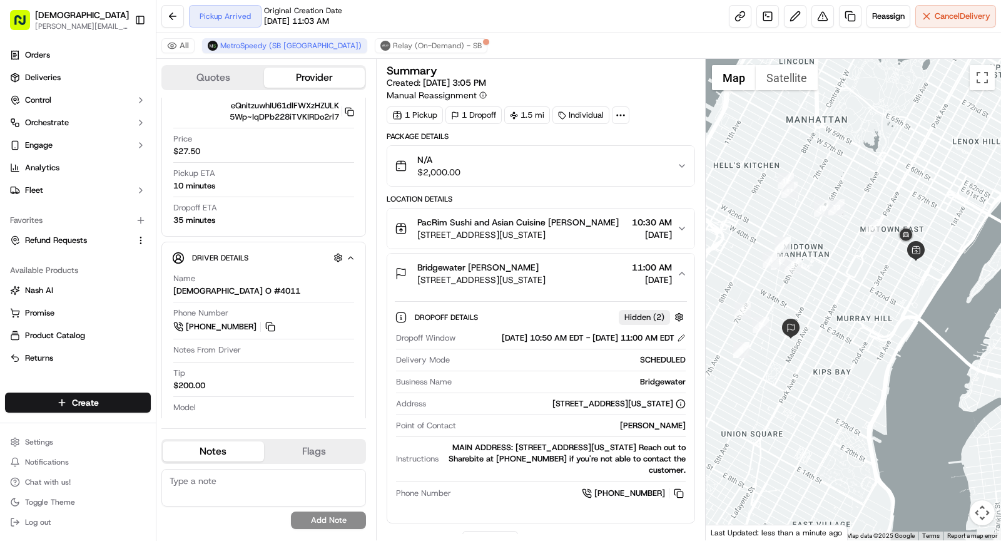
click at [546, 264] on div "Bridgewater [PERSON_NAME]" at bounding box center [481, 267] width 128 height 13
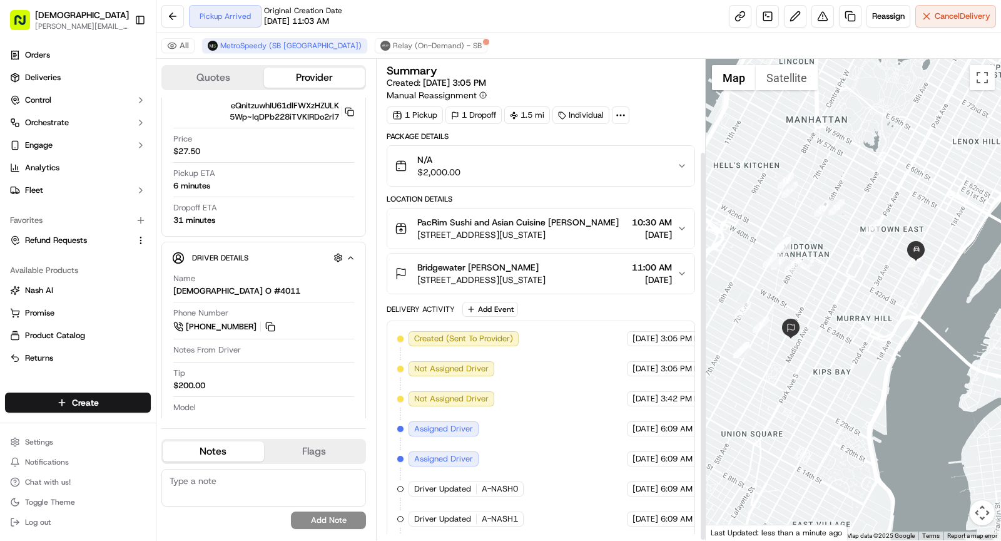
scroll to position [113, 0]
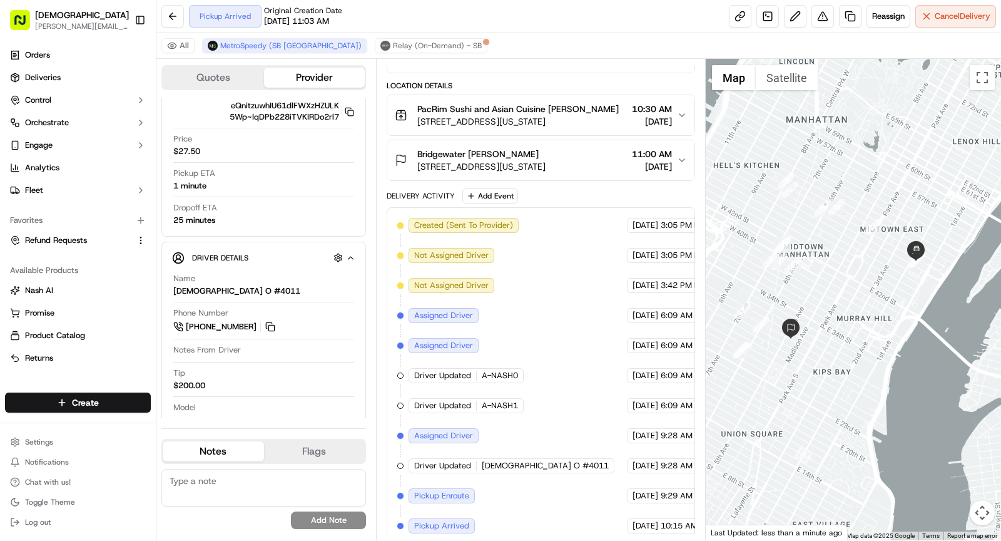
click at [558, 106] on span "PacRim Sushi and Asian Cuisine Denis Sharebite" at bounding box center [517, 109] width 201 height 13
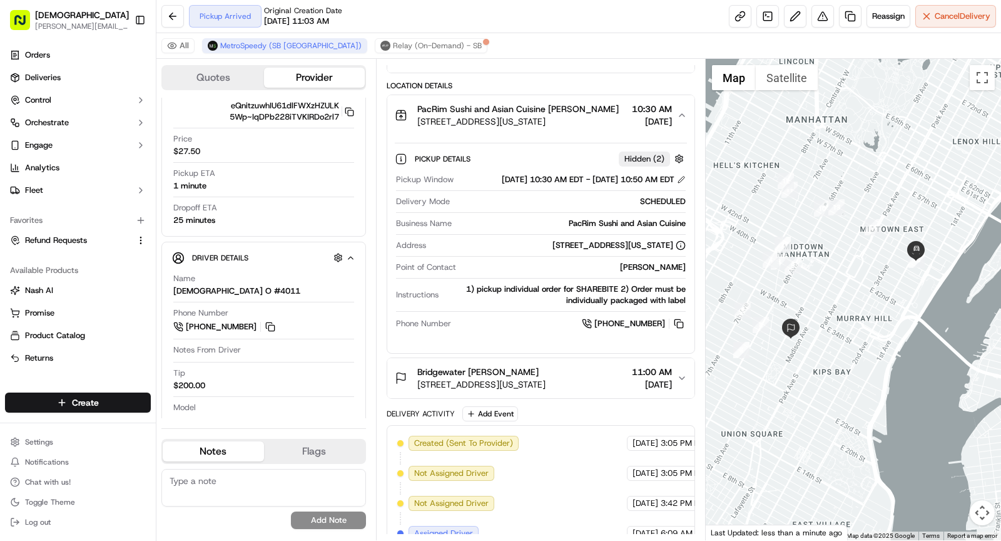
click at [627, 229] on div "PacRim Sushi and Asian Cuisine" at bounding box center [571, 223] width 229 height 11
copy div "PacRim Sushi and Asian Cuisine"
click at [506, 108] on span "PacRim Sushi and Asian Cuisine Denis Sharebite" at bounding box center [517, 109] width 201 height 13
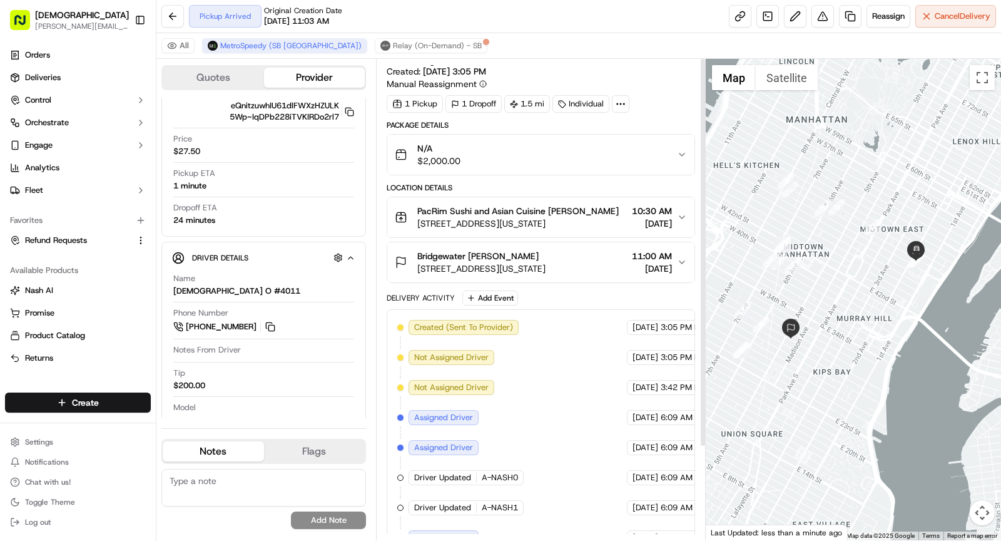
scroll to position [0, 0]
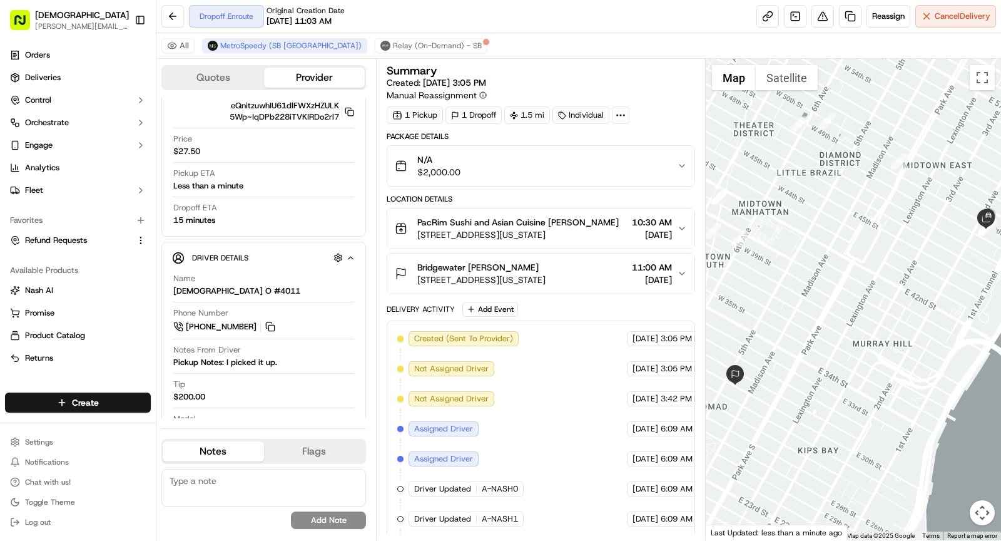
drag, startPoint x: 711, startPoint y: 312, endPoint x: 730, endPoint y: 312, distance: 19.4
click at [730, 312] on div at bounding box center [854, 299] width 296 height 481
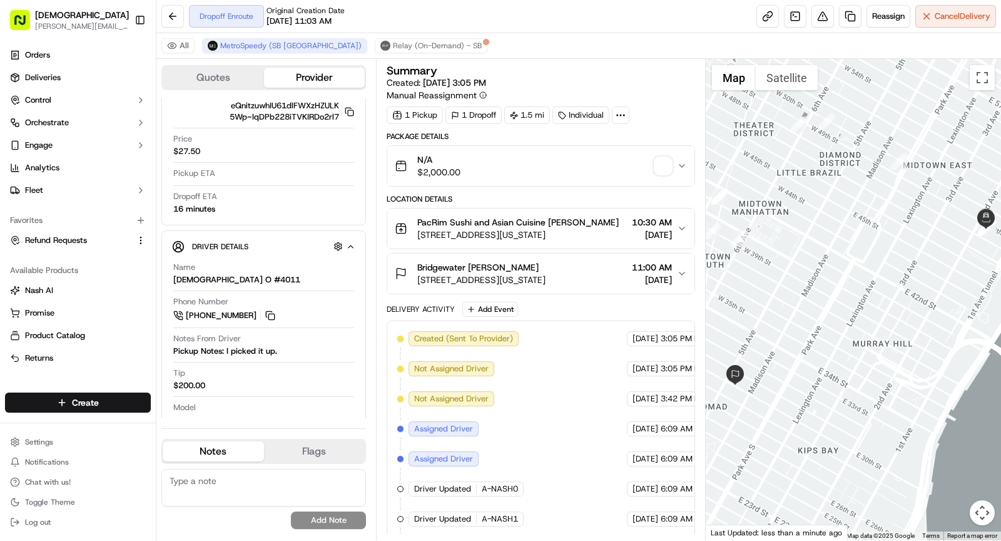
click at [530, 278] on span "[STREET_ADDRESS][US_STATE]" at bounding box center [481, 279] width 128 height 13
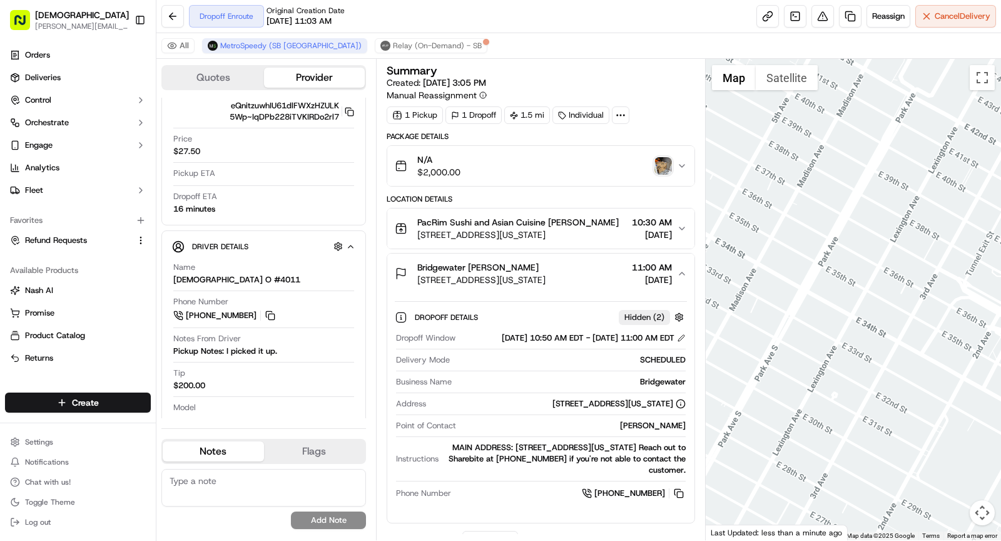
drag, startPoint x: 890, startPoint y: 289, endPoint x: 998, endPoint y: 137, distance: 186.6
click at [784, 136] on div at bounding box center [854, 299] width 296 height 481
drag, startPoint x: 789, startPoint y: 221, endPoint x: 799, endPoint y: 208, distance: 16.5
click at [784, 208] on div at bounding box center [854, 299] width 296 height 481
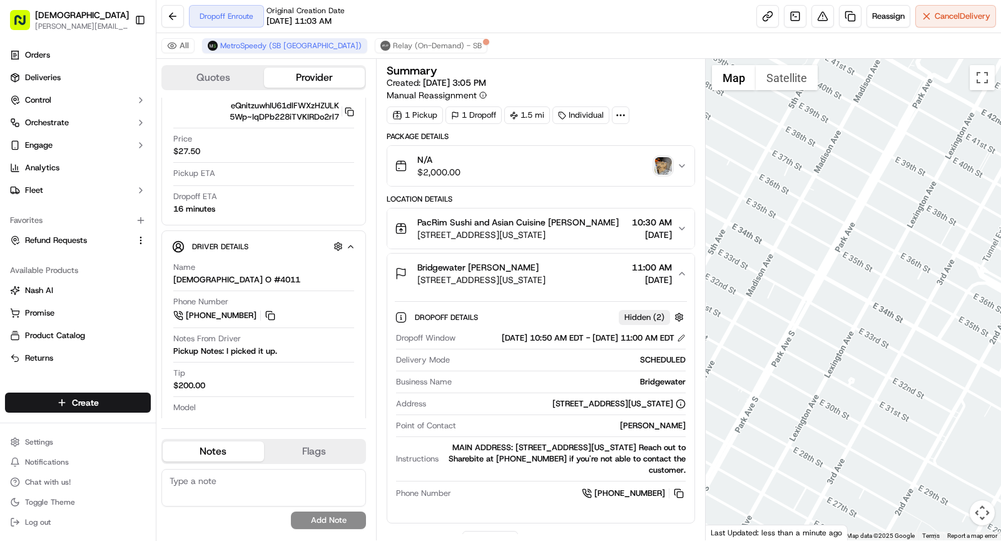
click at [666, 167] on img "button" at bounding box center [663, 166] width 18 height 18
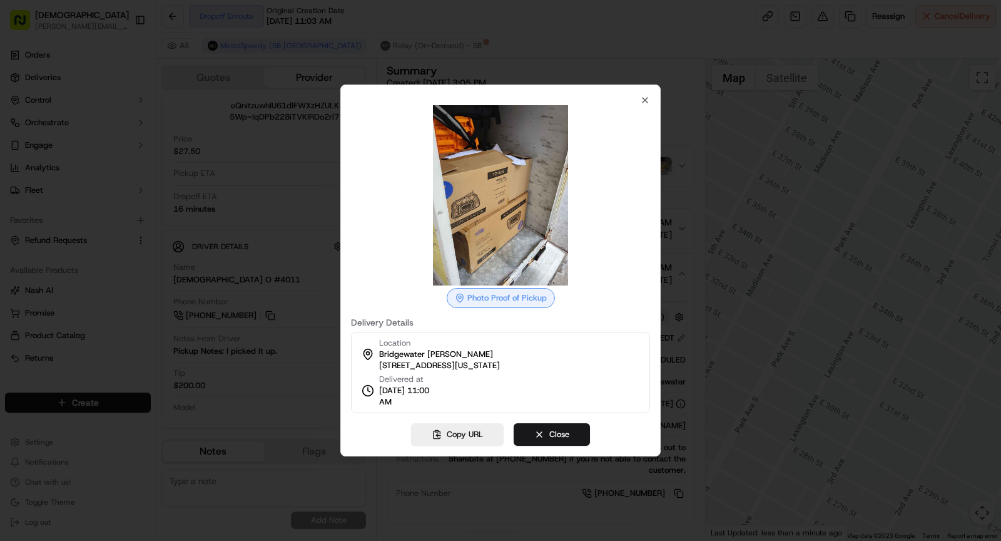
click at [646, 94] on div "Photo Proof of Pickup Delivery Details Location Bridgewater Samantha Paladino 5…" at bounding box center [500, 270] width 320 height 372
click at [646, 101] on icon "button" at bounding box center [644, 100] width 5 height 5
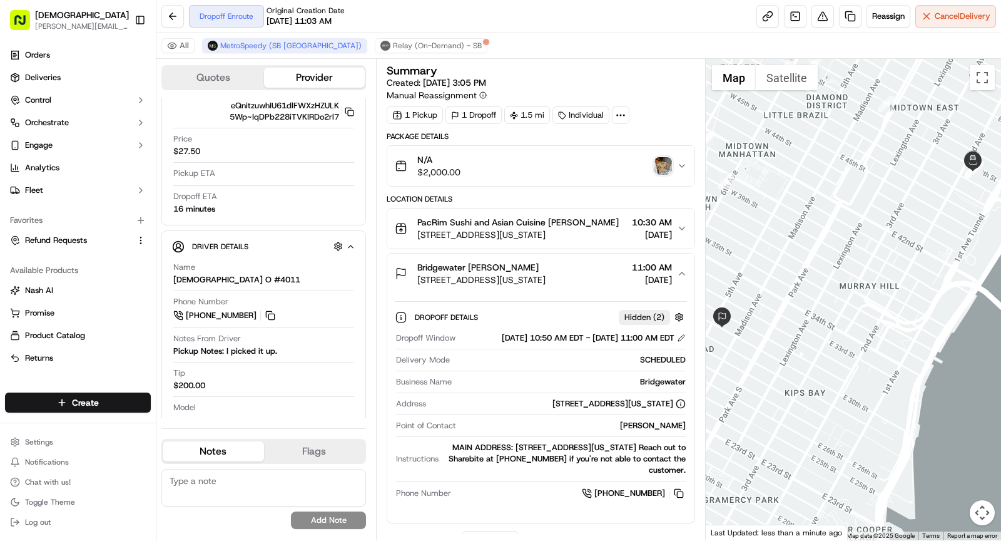
drag, startPoint x: 816, startPoint y: 250, endPoint x: 783, endPoint y: 288, distance: 50.6
click at [783, 289] on div at bounding box center [854, 299] width 296 height 481
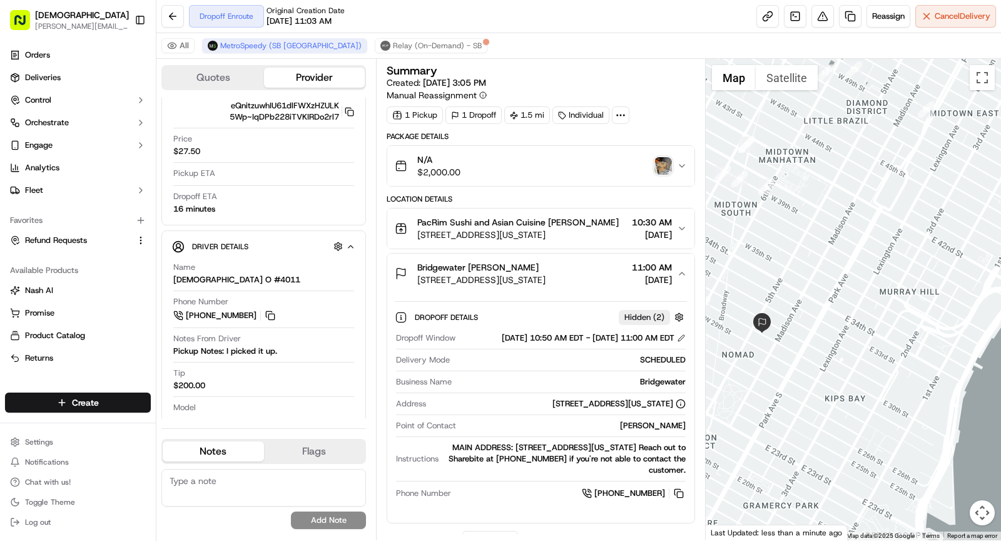
drag, startPoint x: 823, startPoint y: 225, endPoint x: 860, endPoint y: 230, distance: 37.9
click at [784, 230] on div at bounding box center [854, 299] width 296 height 481
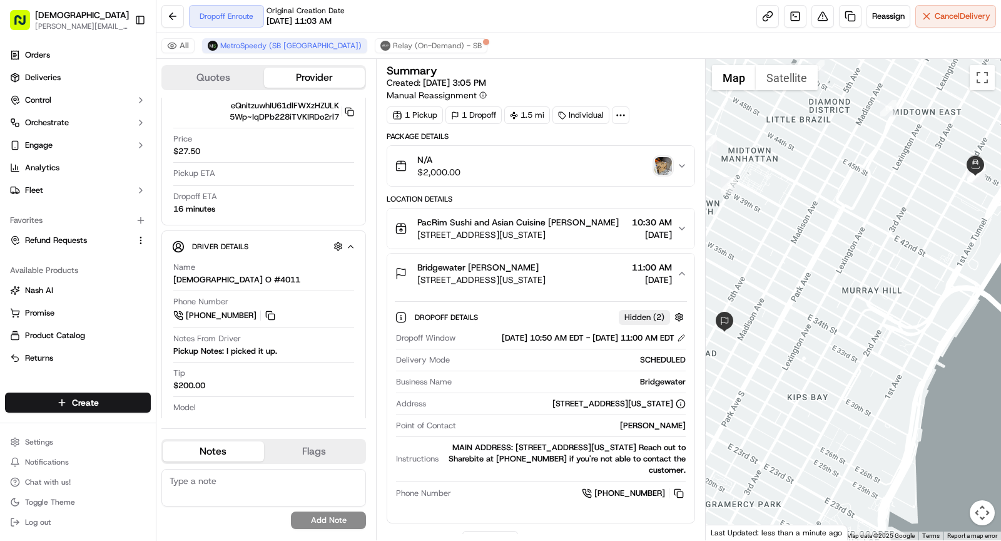
drag, startPoint x: 879, startPoint y: 248, endPoint x: 853, endPoint y: 251, distance: 26.5
click at [784, 251] on div at bounding box center [854, 299] width 296 height 481
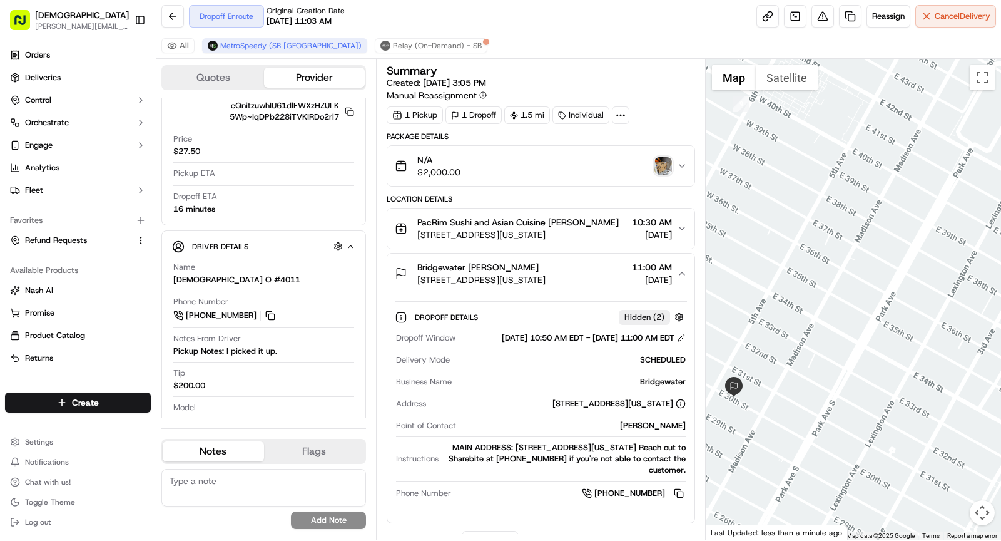
drag, startPoint x: 896, startPoint y: 311, endPoint x: 1000, endPoint y: 303, distance: 104.1
click at [784, 303] on div at bounding box center [854, 299] width 296 height 481
click at [661, 165] on img "button" at bounding box center [663, 166] width 18 height 18
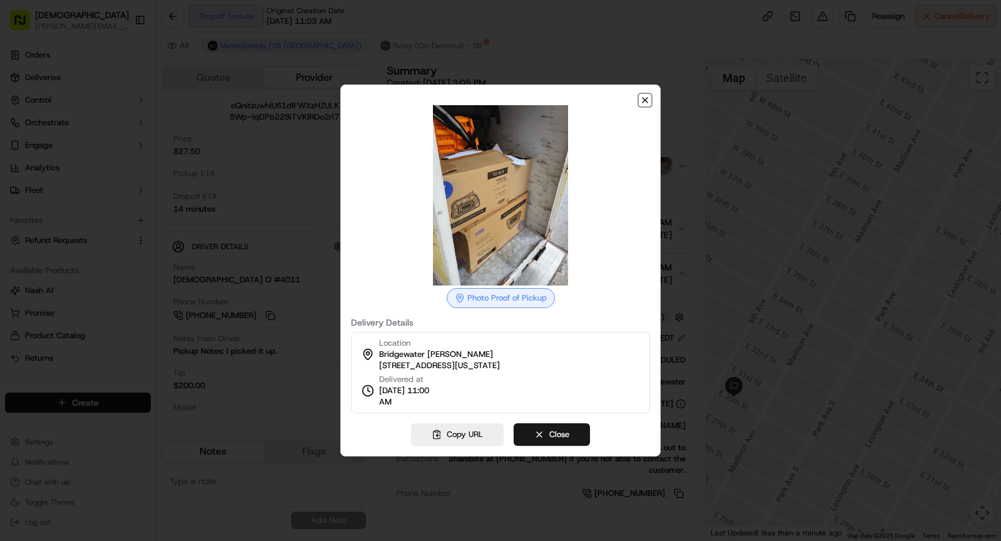
click at [648, 103] on icon "button" at bounding box center [645, 100] width 10 height 10
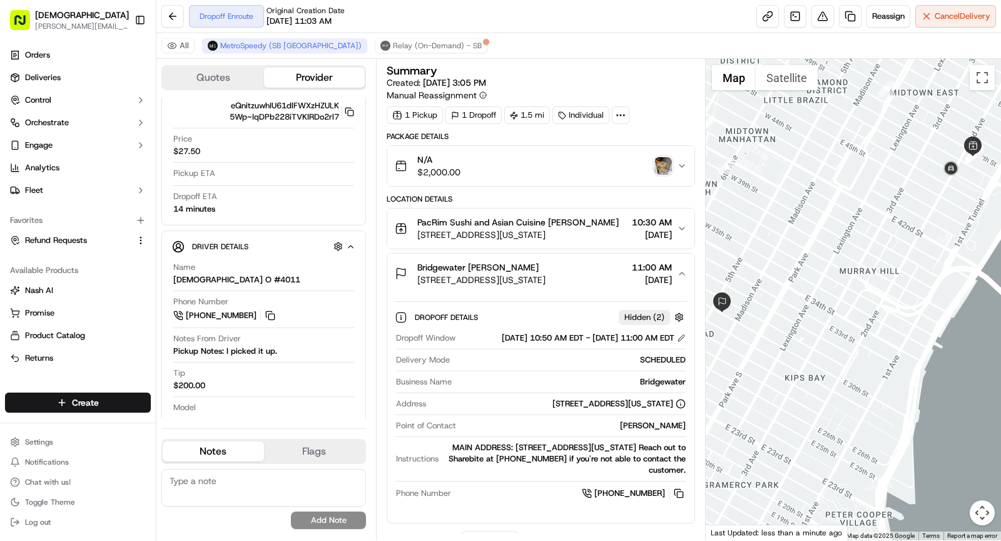
drag, startPoint x: 859, startPoint y: 206, endPoint x: 814, endPoint y: 220, distance: 47.1
click at [784, 220] on div at bounding box center [854, 299] width 296 height 481
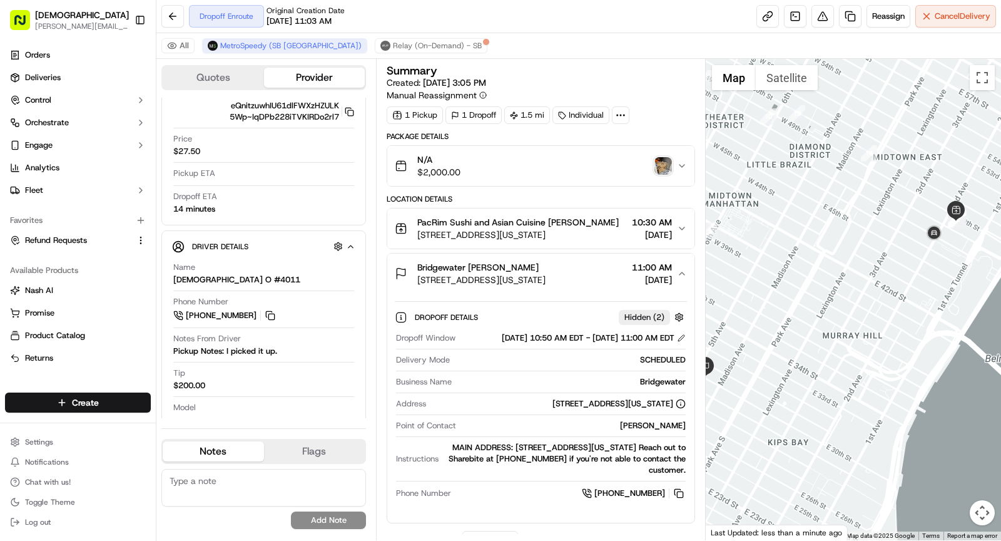
drag, startPoint x: 859, startPoint y: 218, endPoint x: 843, endPoint y: 283, distance: 66.3
click at [784, 283] on div at bounding box center [854, 299] width 296 height 481
click at [663, 162] on img "button" at bounding box center [663, 166] width 18 height 18
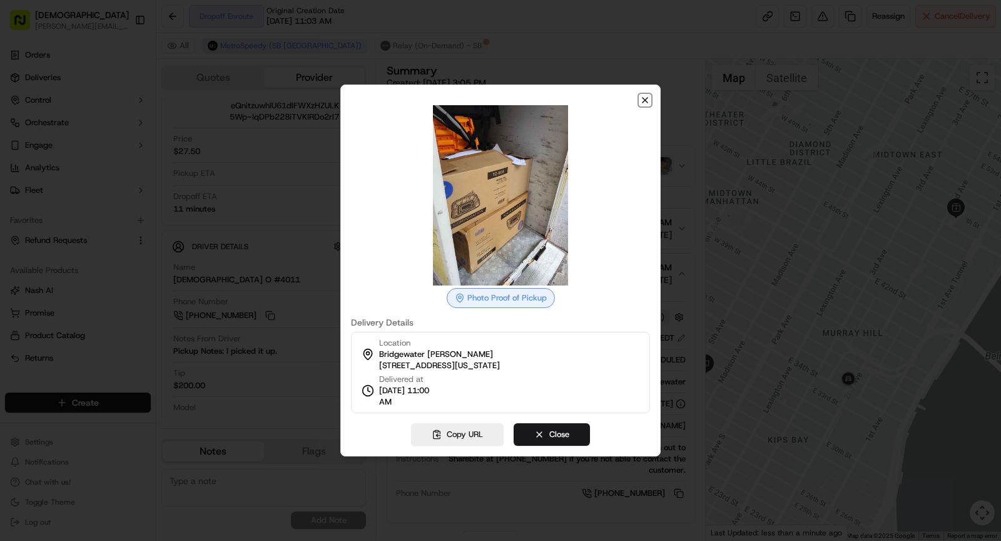
click at [642, 103] on icon "button" at bounding box center [645, 100] width 10 height 10
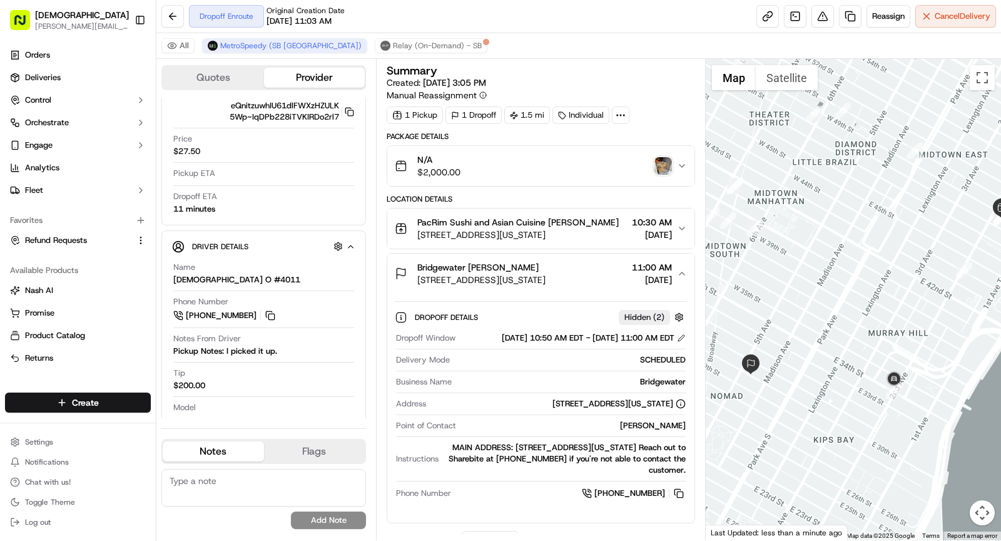
drag, startPoint x: 865, startPoint y: 251, endPoint x: 913, endPoint y: 251, distance: 47.5
click at [784, 251] on div at bounding box center [854, 299] width 296 height 481
click at [537, 261] on span "Bridgewater [PERSON_NAME]" at bounding box center [477, 267] width 121 height 13
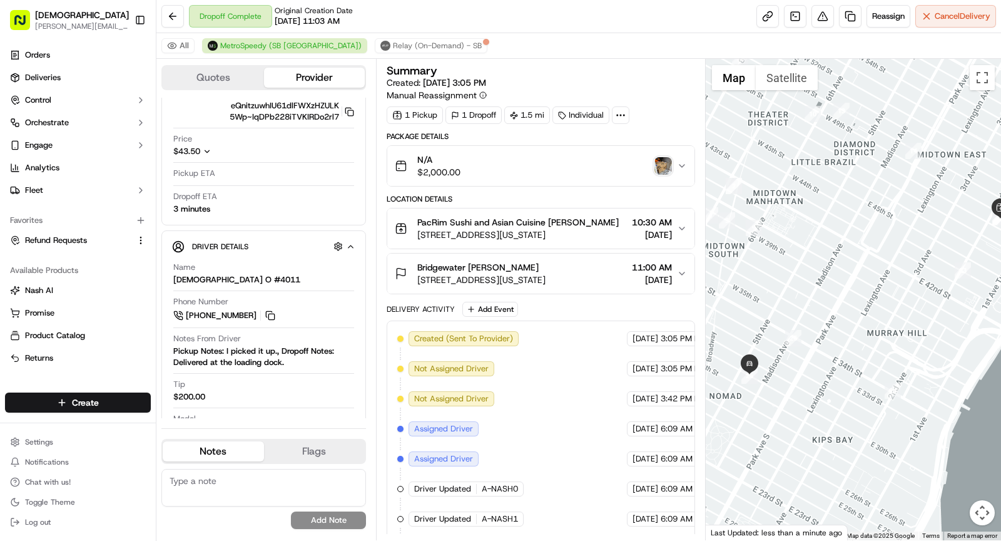
click at [663, 160] on img "button" at bounding box center [663, 166] width 18 height 18
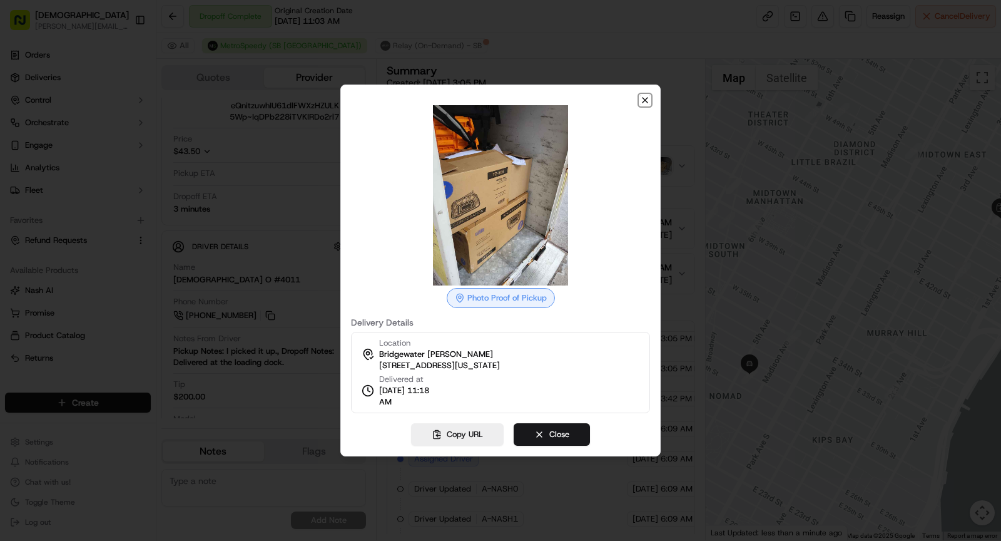
click at [648, 100] on icon "button" at bounding box center [645, 100] width 10 height 10
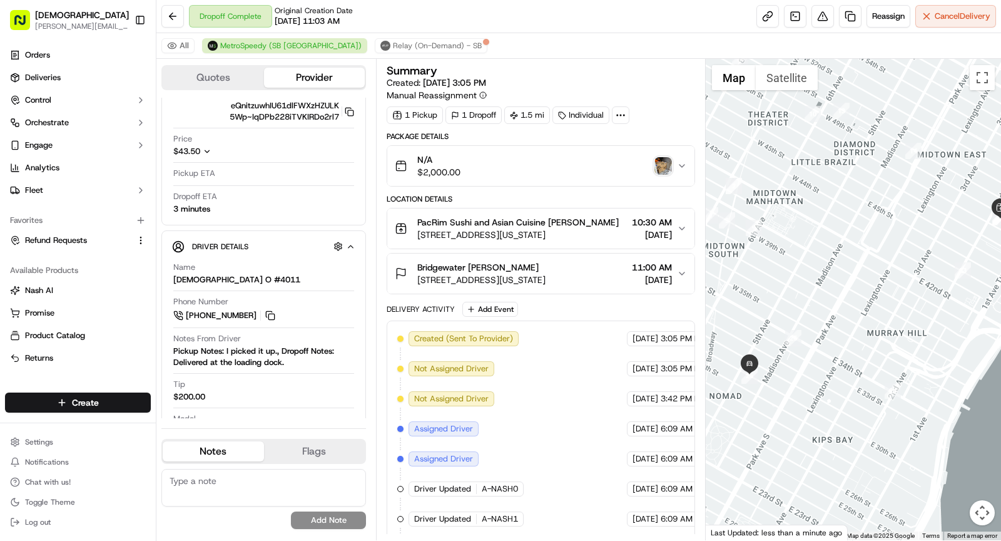
click at [665, 161] on img "button" at bounding box center [663, 166] width 18 height 18
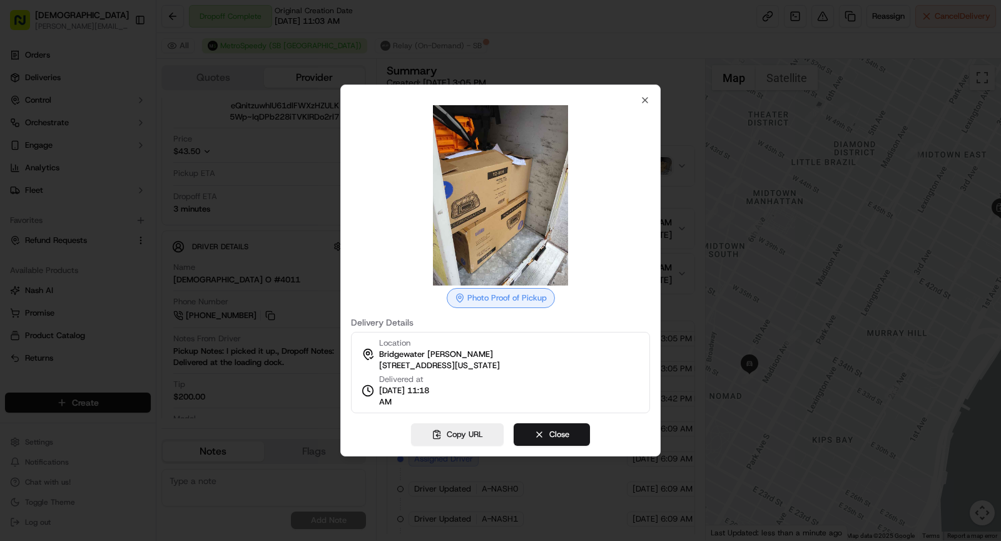
drag, startPoint x: 377, startPoint y: 405, endPoint x: 418, endPoint y: 404, distance: 40.7
click at [418, 404] on div "Delivered at 09/17/2025 11:18 AM" at bounding box center [399, 390] width 75 height 34
copy span "11:18 AM"
click at [323, 234] on div at bounding box center [500, 270] width 1001 height 541
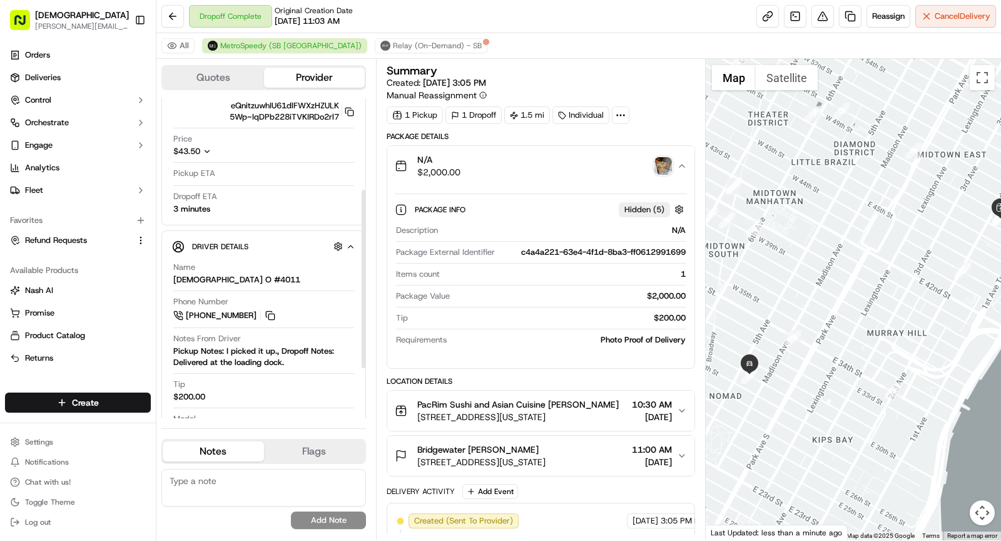
click at [515, 443] on span "Bridgewater [PERSON_NAME]" at bounding box center [477, 449] width 121 height 13
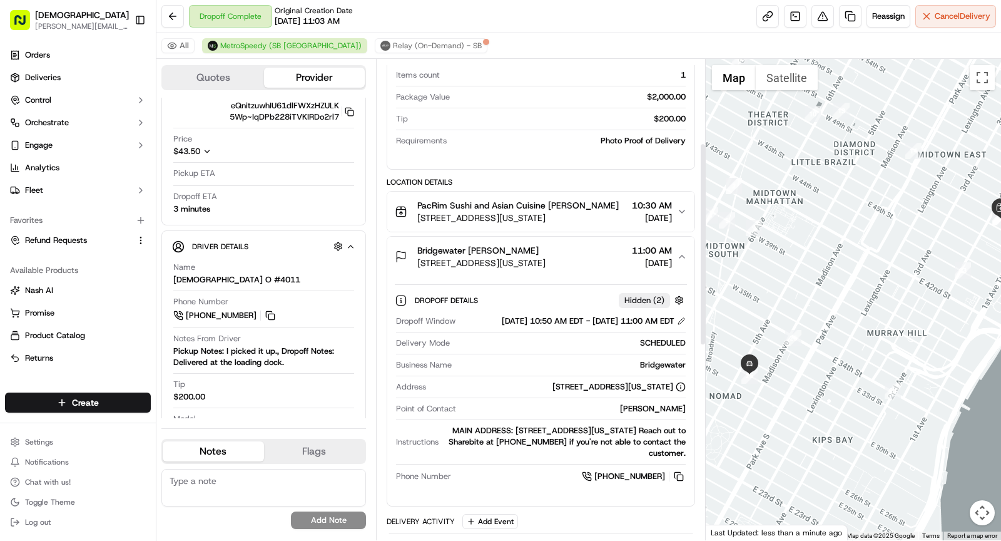
scroll to position [215, 0]
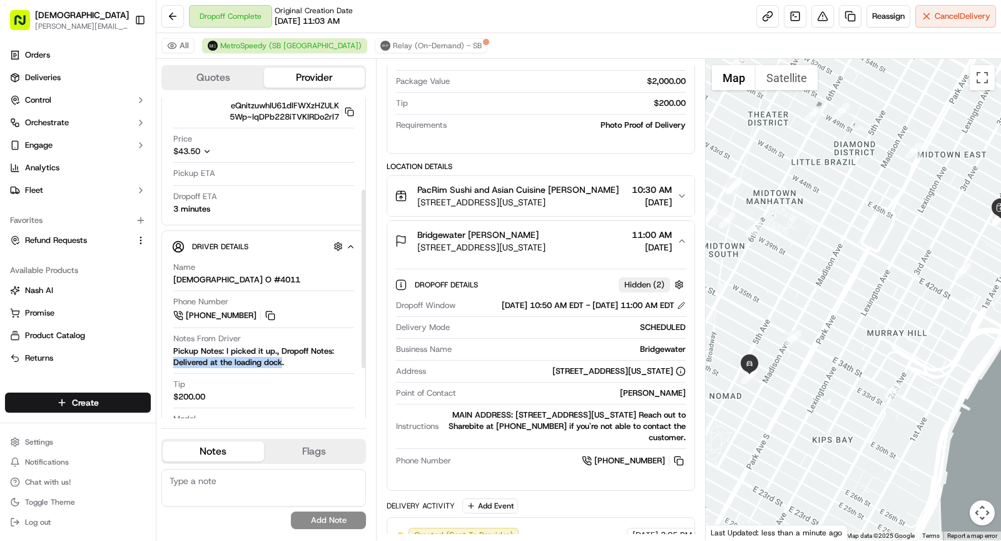
drag, startPoint x: 282, startPoint y: 366, endPoint x: 170, endPoint y: 367, distance: 111.4
click at [170, 367] on div "Driver Details Hidden ( 5 ) Name Christian O #4011 Phone Number +1 551 274 4011…" at bounding box center [263, 367] width 205 height 275
copy div "Delivered at the loading dock"
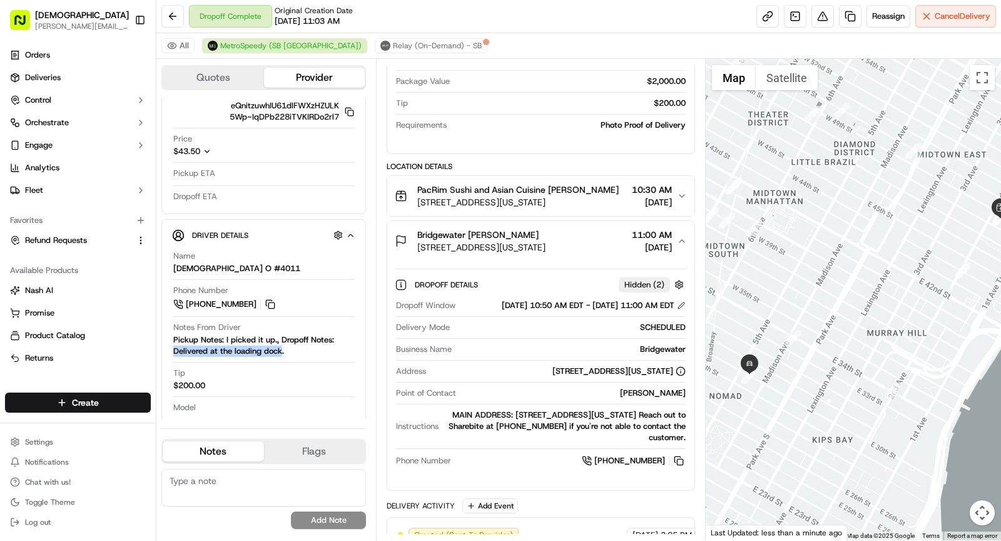
scroll to position [0, 0]
